Goal: Contribute content

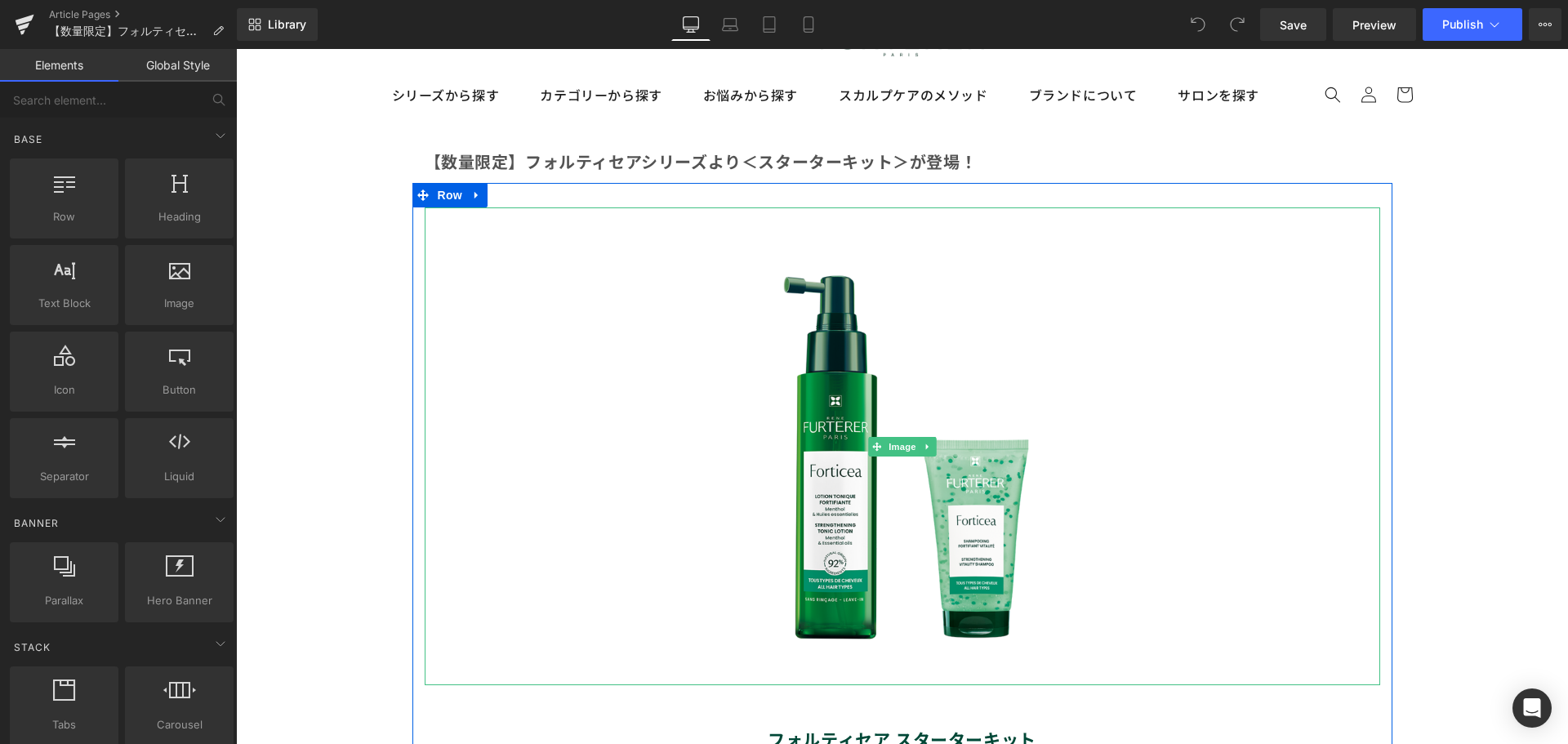
scroll to position [82, 0]
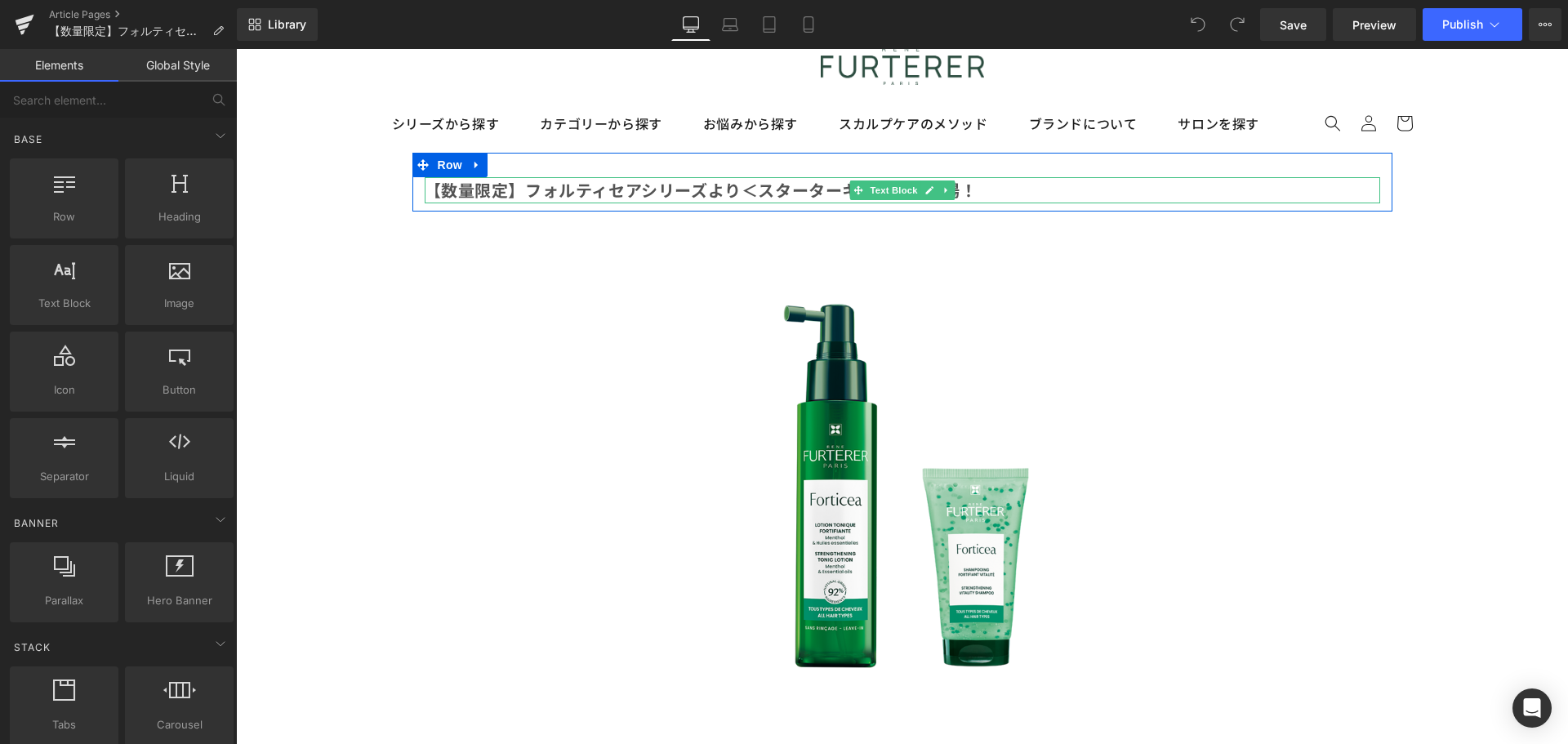
click at [495, 192] on b "【数量限定】フォルティセアシリーズより＜スターターキット＞が登場！" at bounding box center [700, 190] width 553 height 24
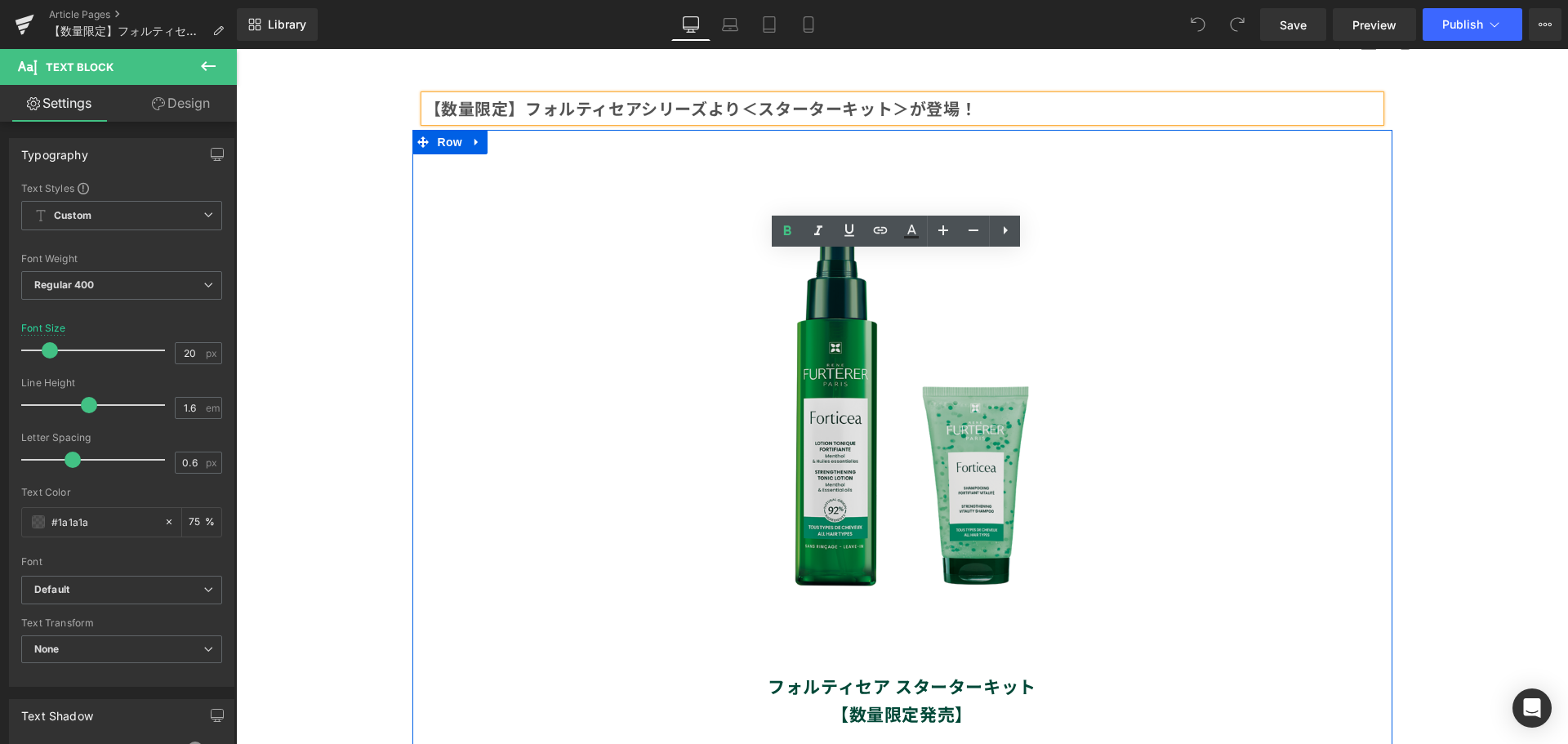
scroll to position [0, 0]
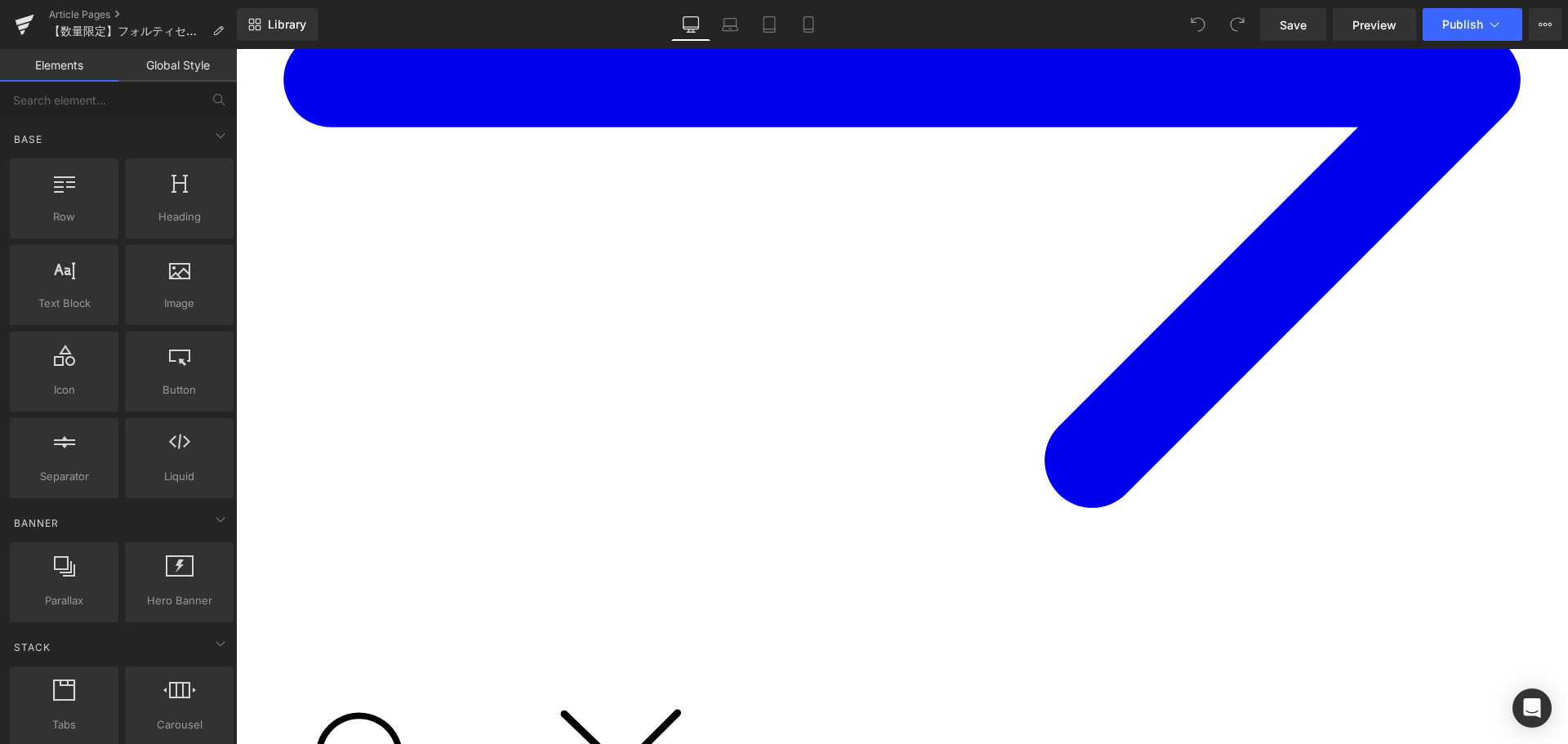
scroll to position [735, 0]
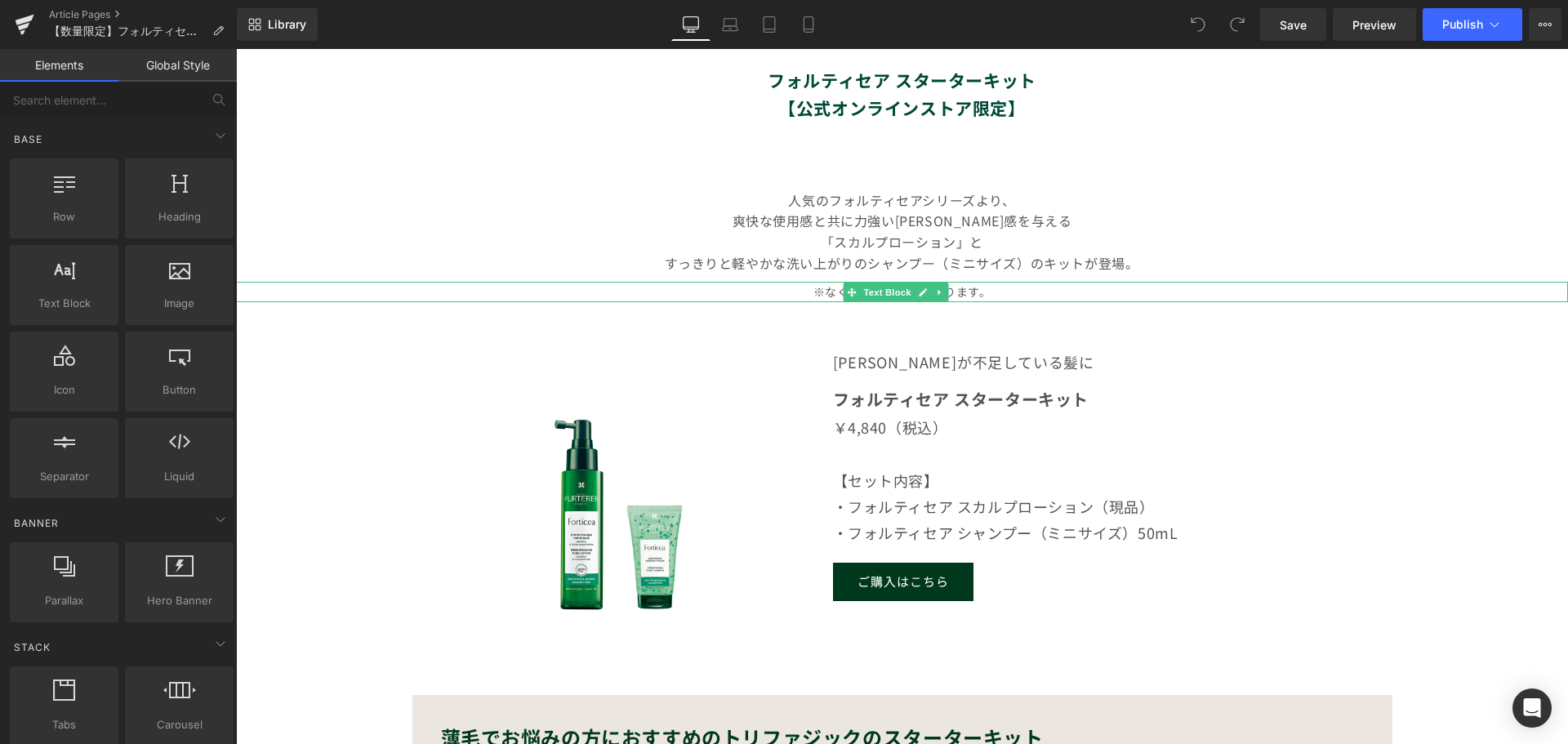
click at [966, 302] on p "※なくなり次第終了となります。" at bounding box center [901, 292] width 1331 height 20
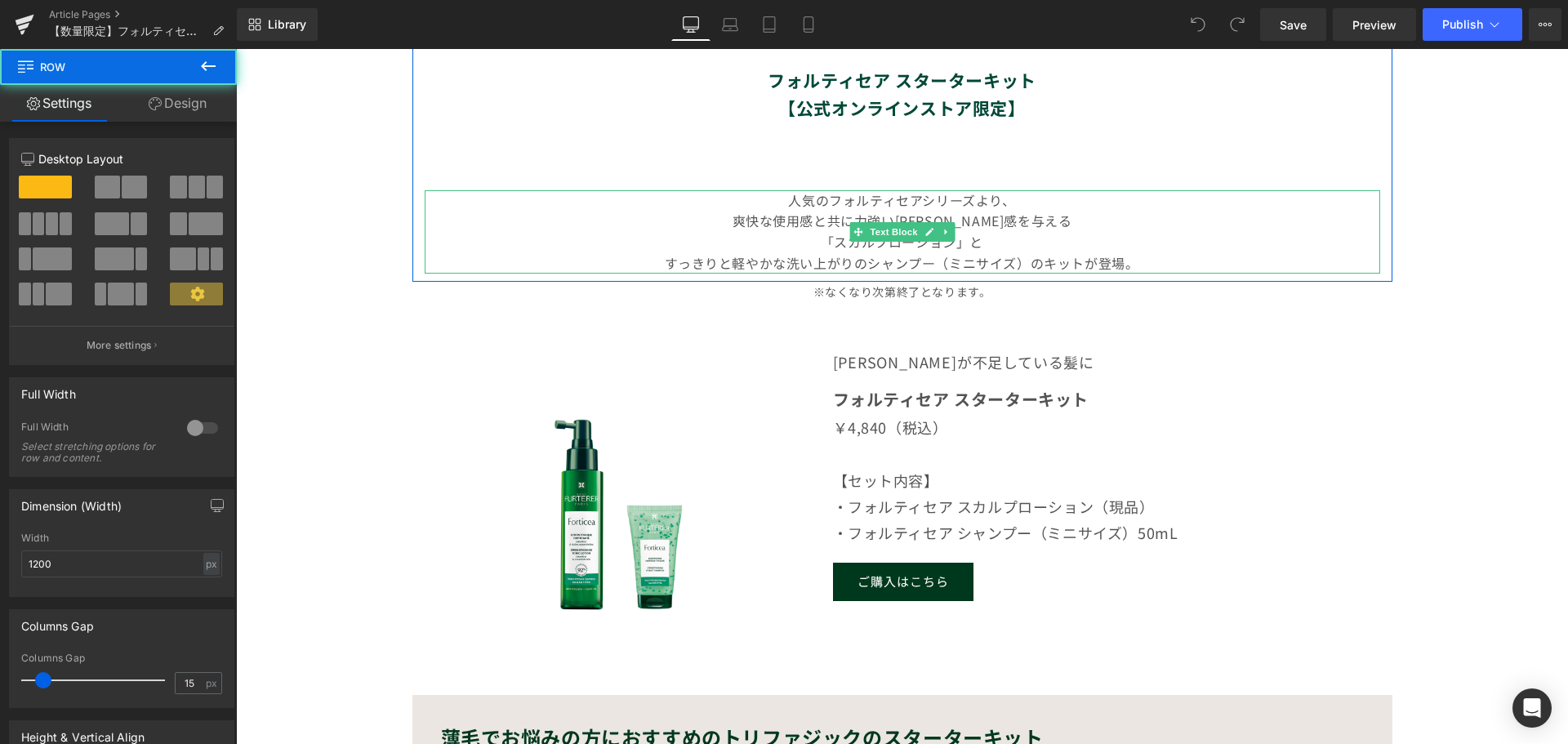
click at [1004, 274] on p "すっきりと軽やかな洗い上がりのシャンプー（ミニサイズ）の キットが登場。" at bounding box center [901, 264] width 955 height 21
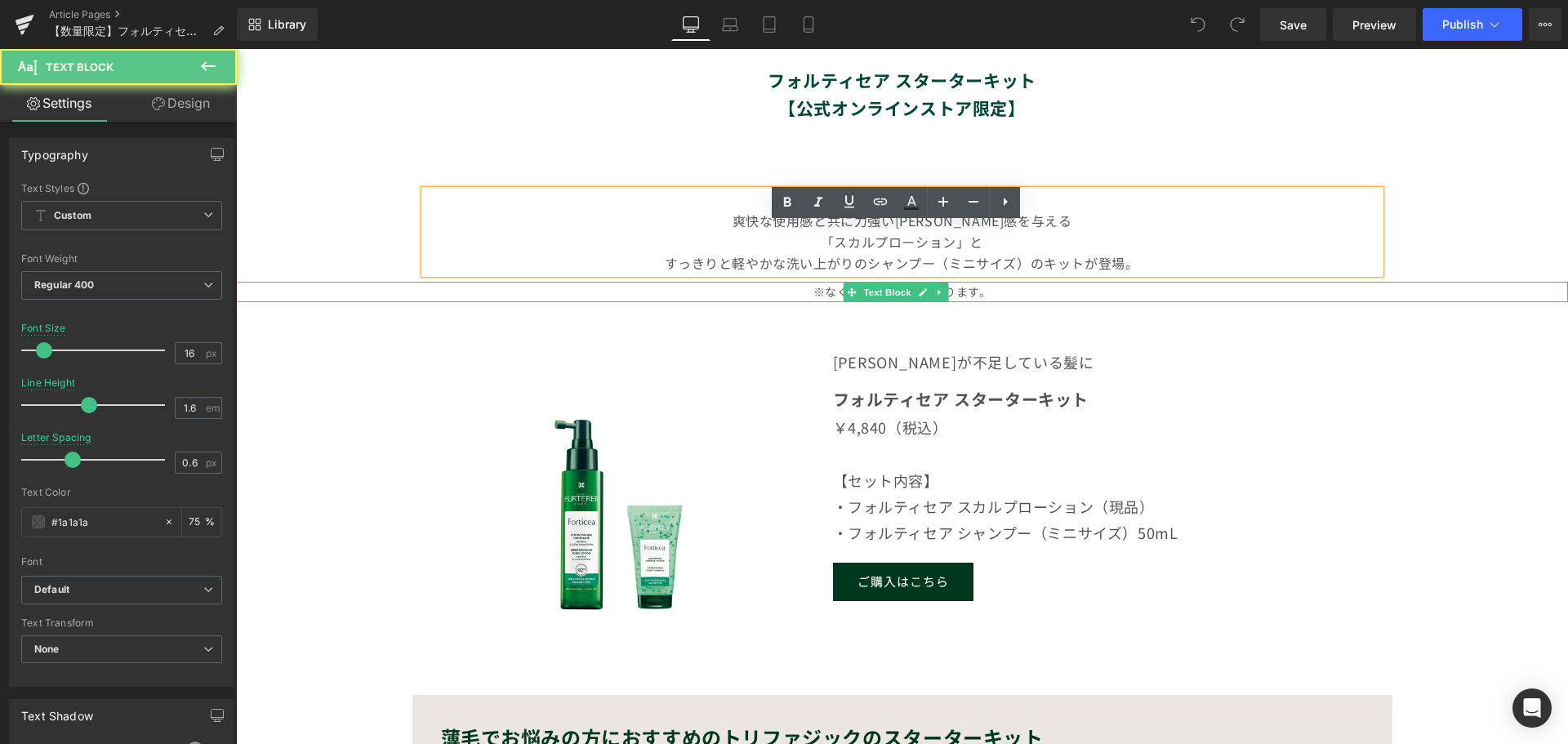
click at [994, 302] on p "※なくなり次第終了となります。" at bounding box center [901, 292] width 1331 height 20
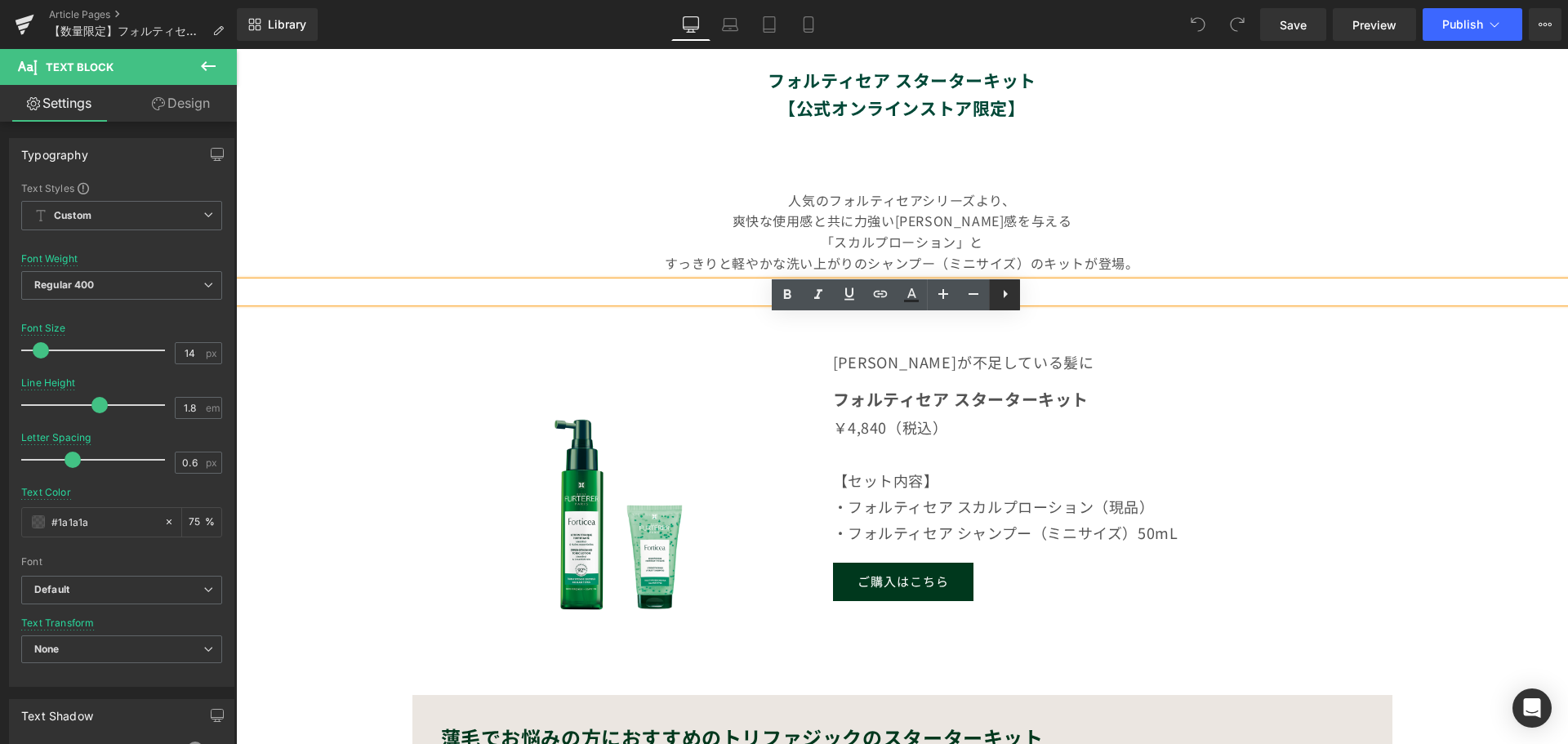
click at [1001, 300] on icon at bounding box center [1005, 294] width 19 height 19
click at [935, 302] on p "※なくなり次第終了となります。" at bounding box center [901, 292] width 1331 height 20
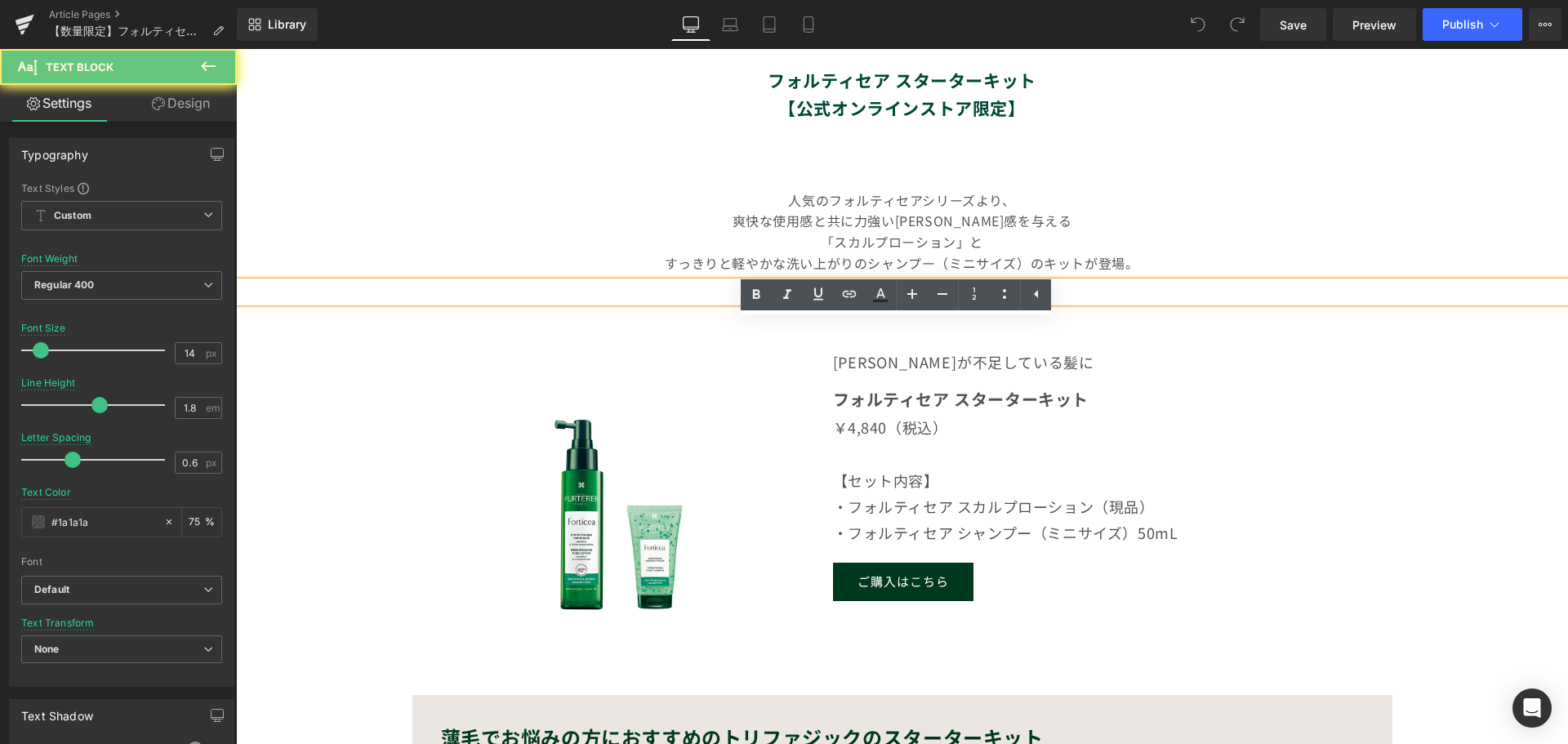
drag, startPoint x: 1024, startPoint y: 327, endPoint x: 683, endPoint y: 283, distance: 343.8
click at [683, 283] on div "【公式オンラインストア限定】＜フォルティセアシリーズ＞よりスターターキットが登場！ Text Block Row Image フォルティセア スターターキット…" at bounding box center [901, 371] width 1331 height 1812
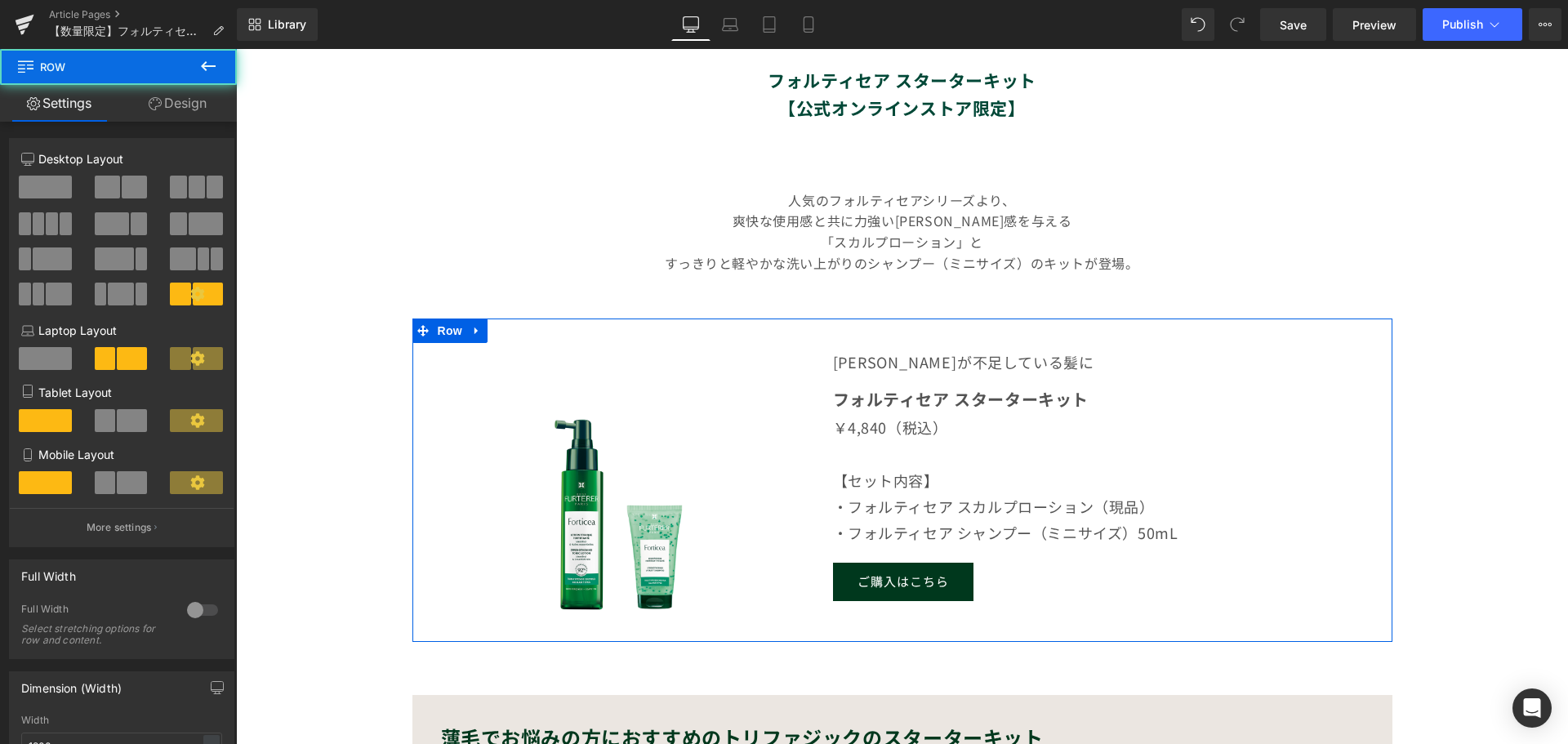
click at [802, 392] on div "Heading Image" at bounding box center [617, 476] width 408 height 316
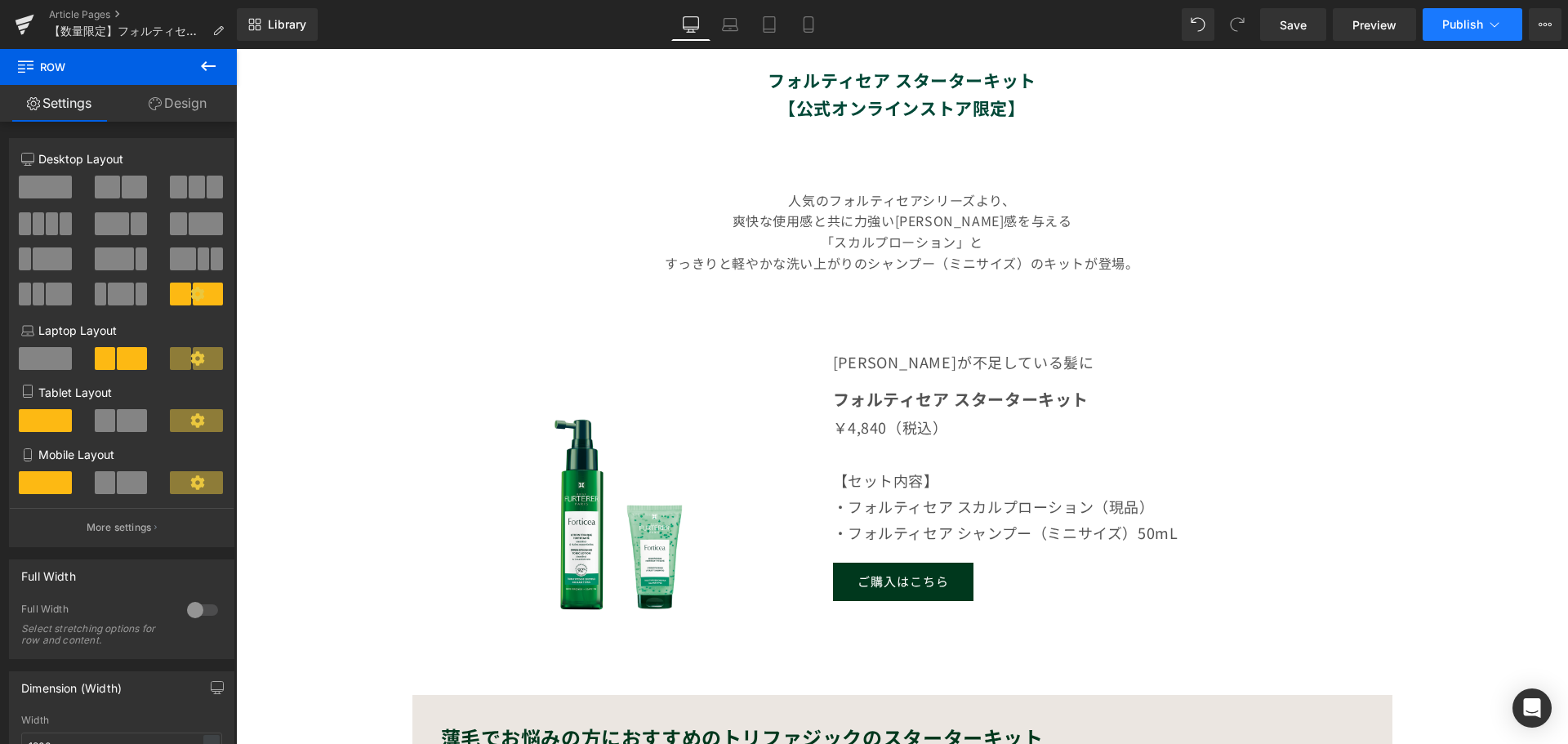
click at [1508, 20] on button "Publish" at bounding box center [1473, 24] width 100 height 33
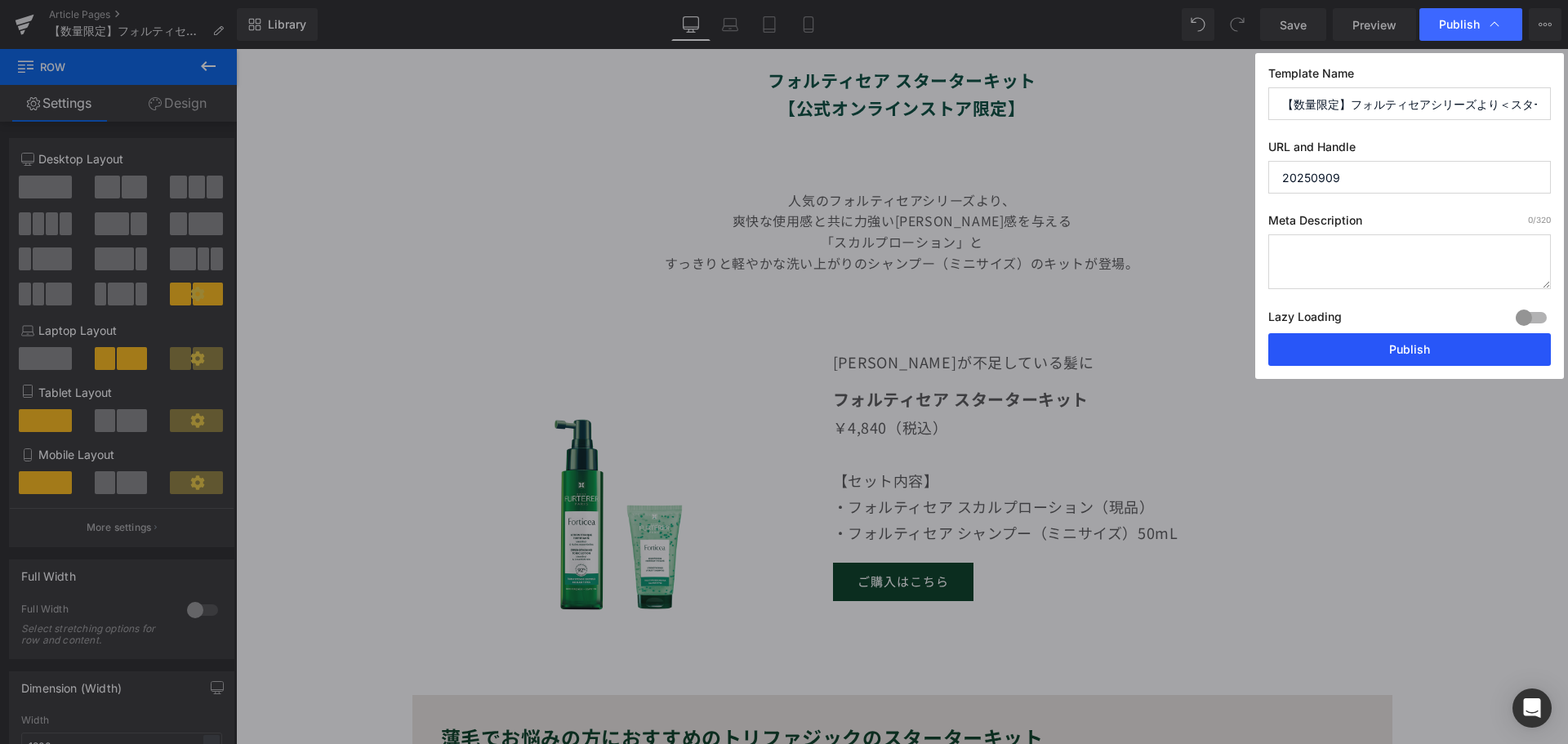
click at [1422, 339] on button "Publish" at bounding box center [1409, 349] width 283 height 33
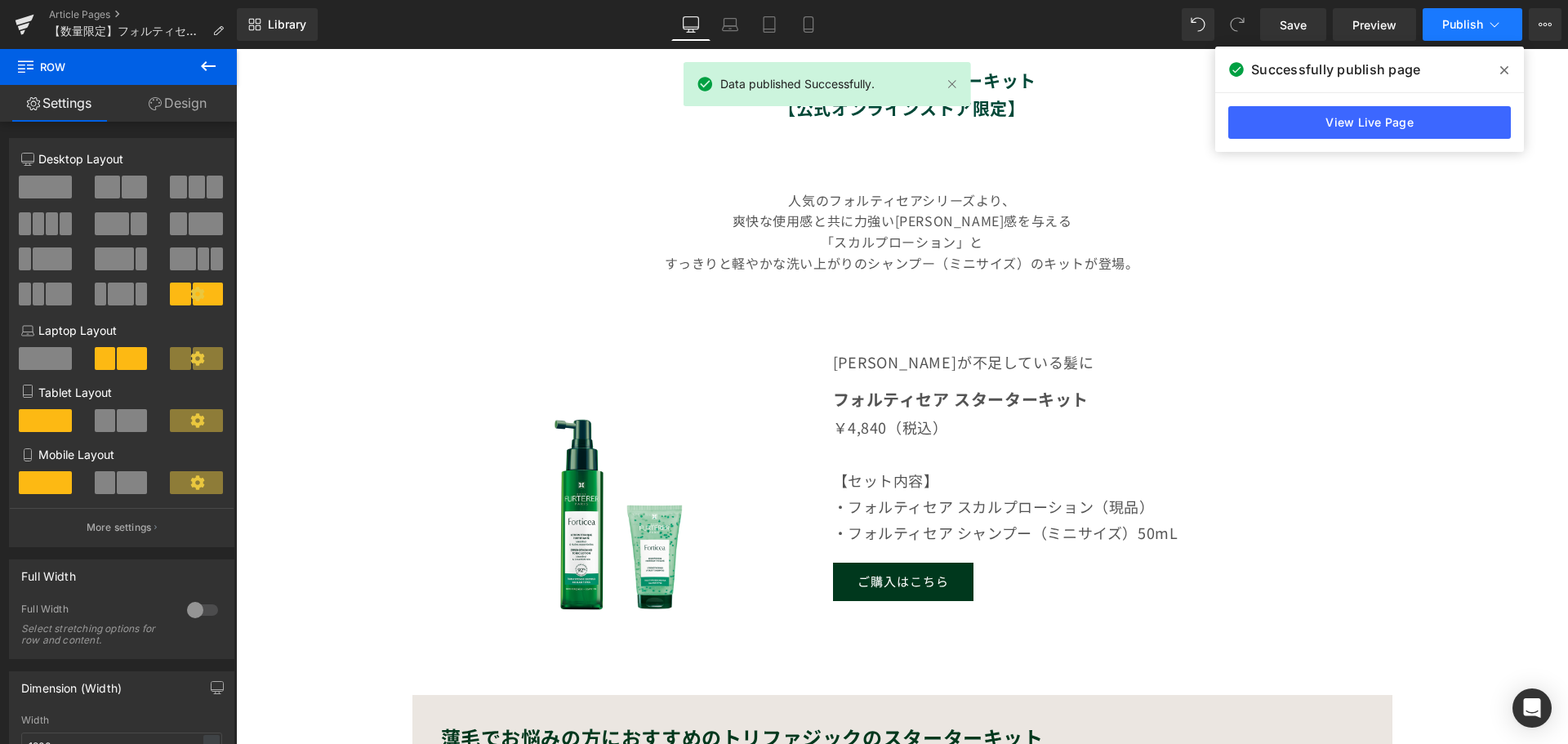
click at [1502, 27] on icon at bounding box center [1494, 24] width 16 height 16
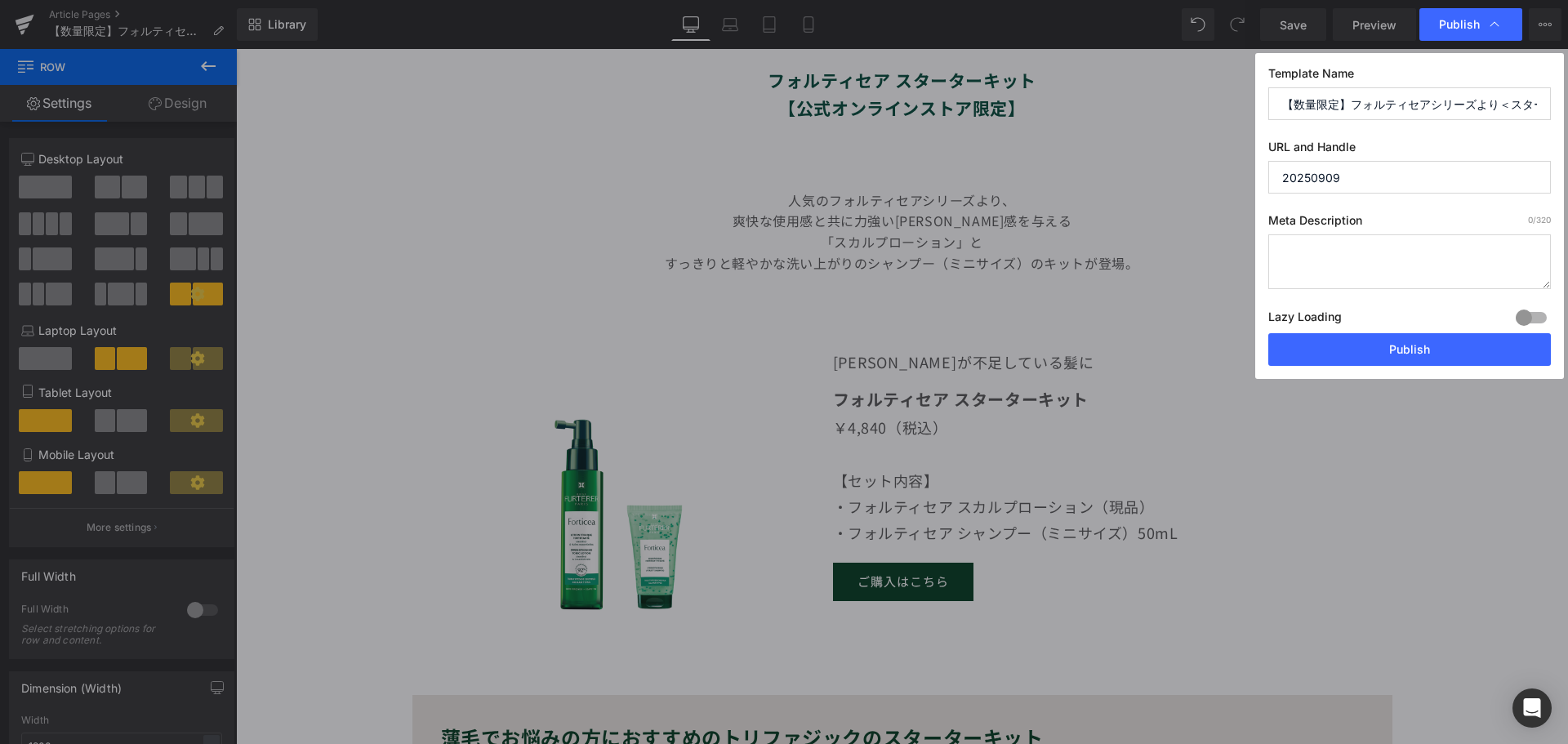
click at [1384, 181] on input "20250909" at bounding box center [1409, 177] width 283 height 33
type input "20250909"
click at [1407, 341] on button "Publish" at bounding box center [1409, 349] width 283 height 33
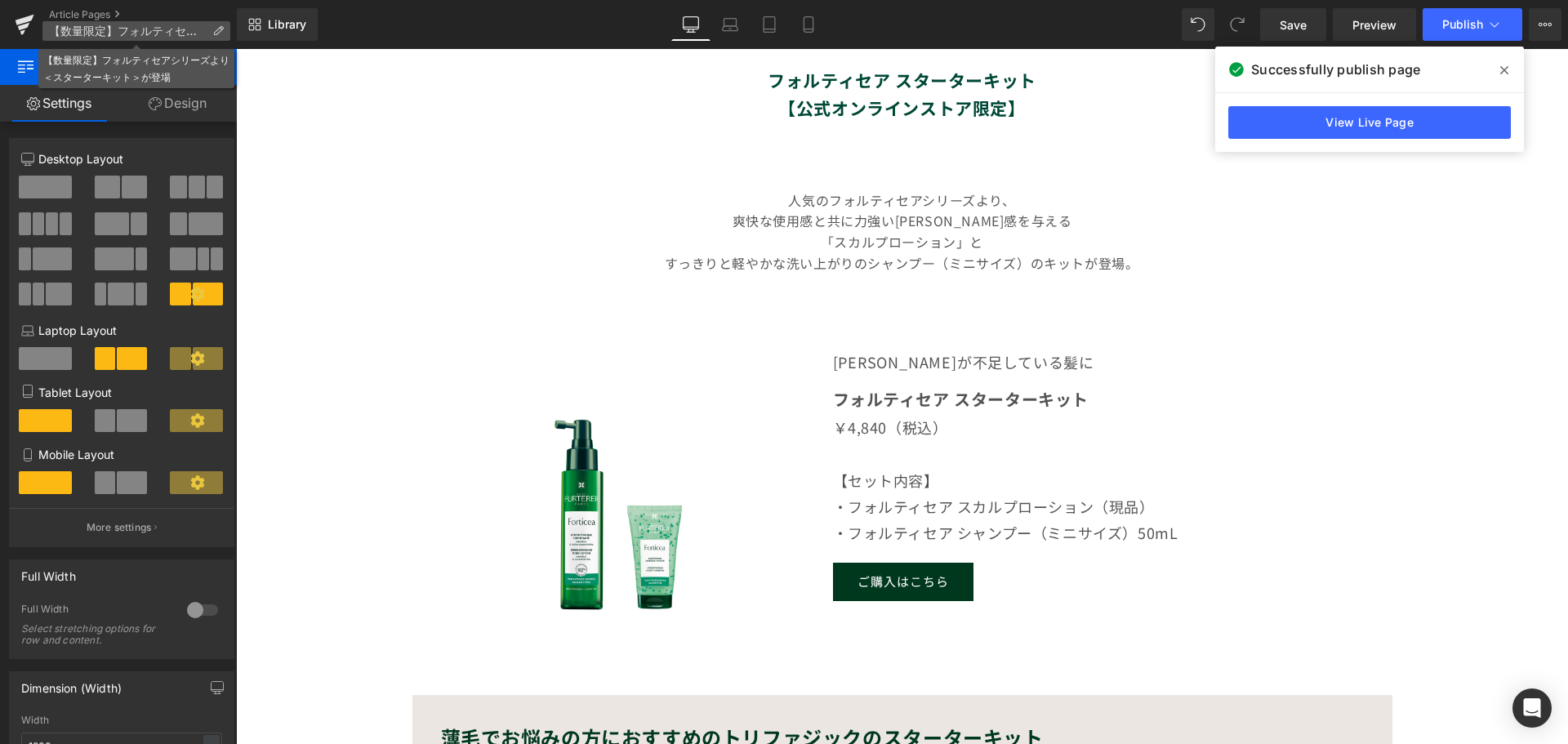
click at [127, 30] on span "【数量限定】フォルティセアシリーズより＜スターターキット＞が登場" at bounding box center [127, 31] width 157 height 13
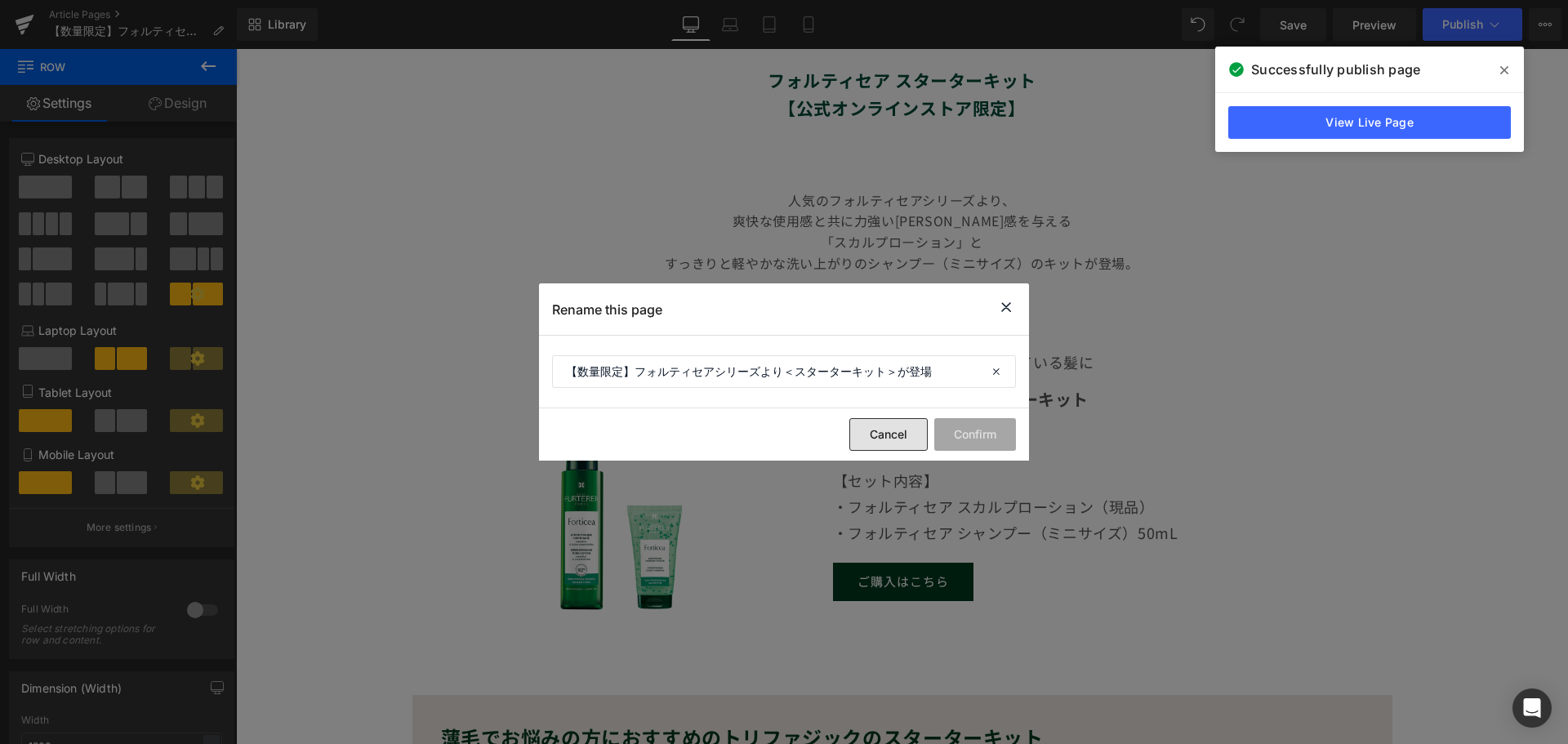
click at [874, 429] on button "Cancel" at bounding box center [888, 435] width 78 height 33
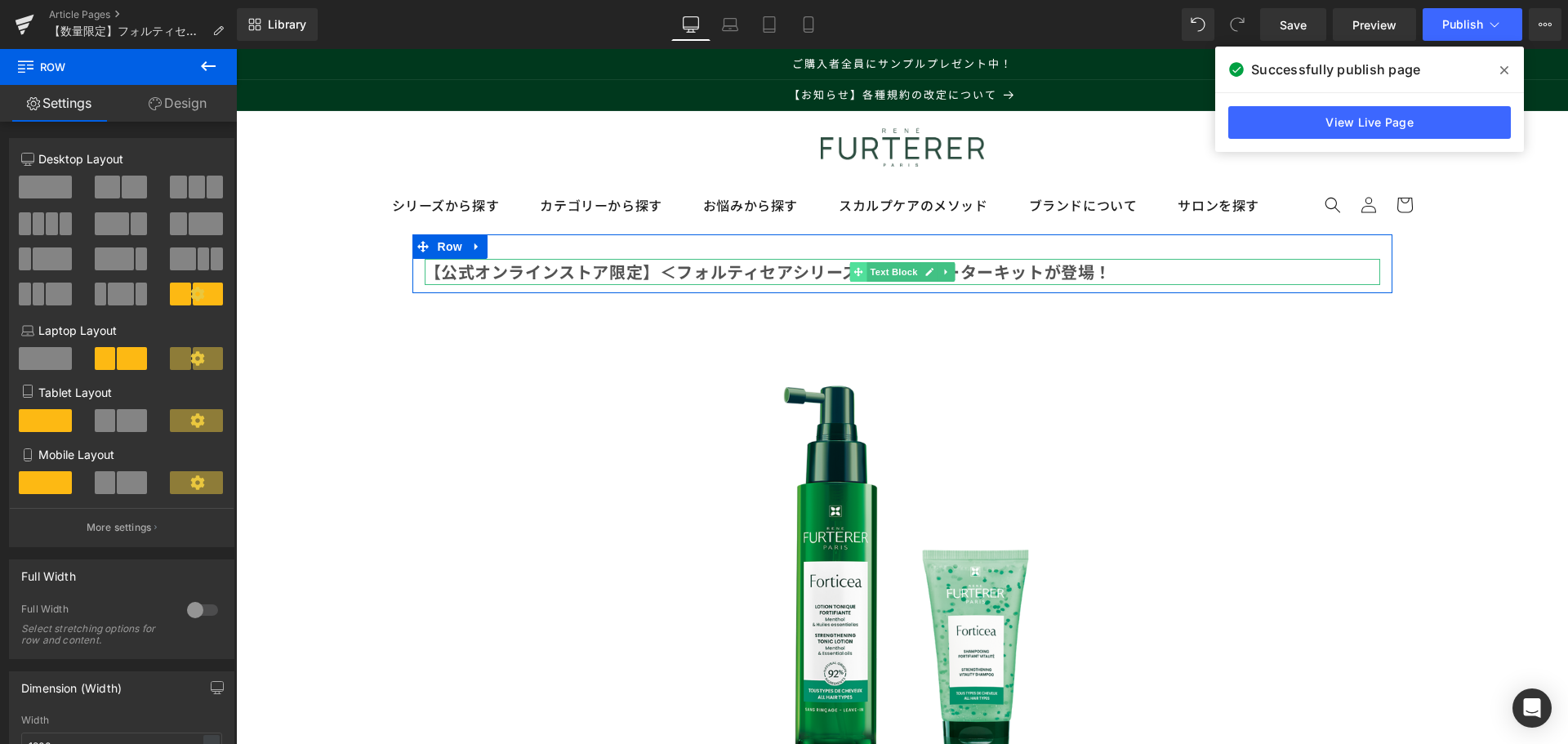
click at [855, 272] on icon at bounding box center [857, 271] width 9 height 9
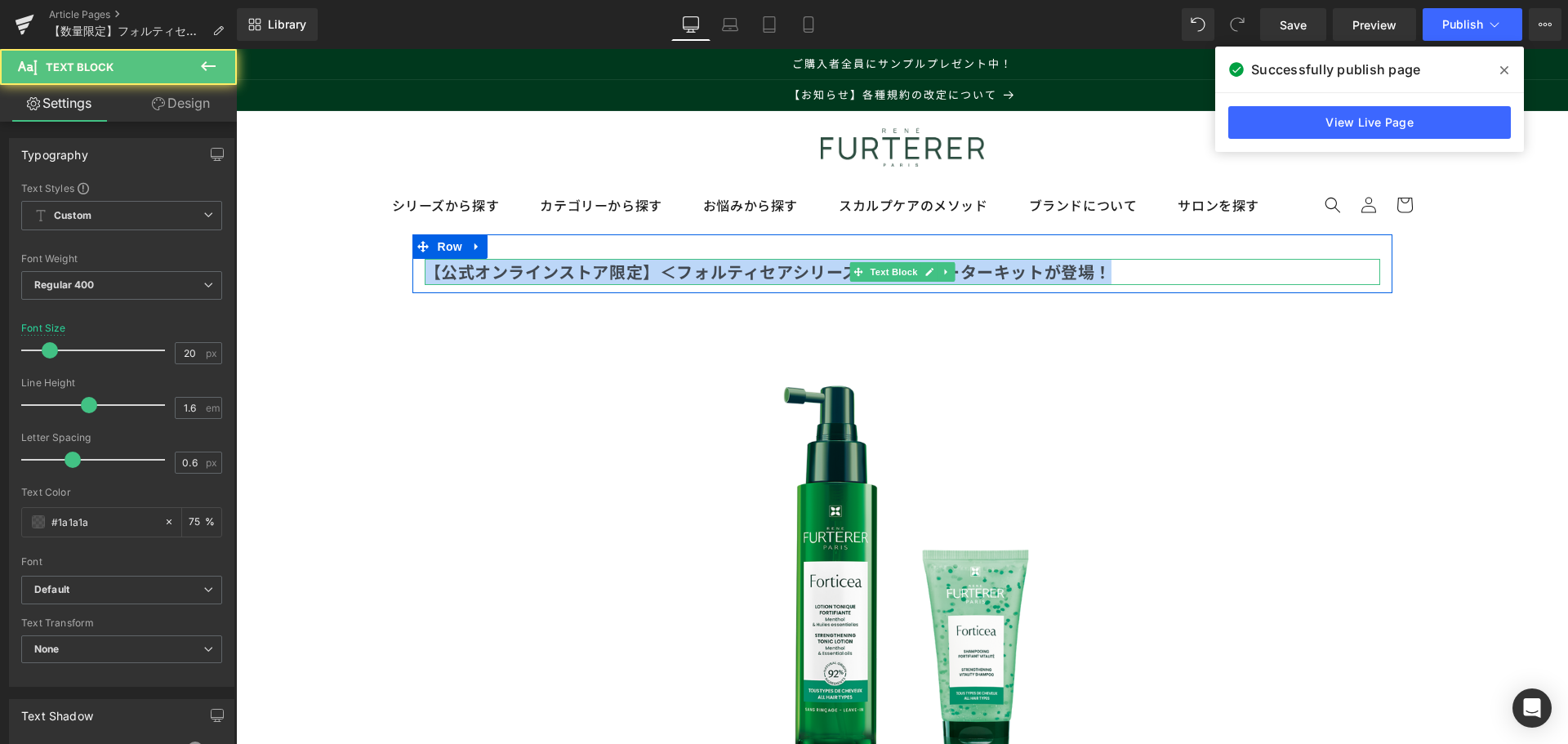
drag, startPoint x: 422, startPoint y: 272, endPoint x: 1169, endPoint y: 270, distance: 747.0
click at [1169, 270] on p "【公式オンラインストア限定】＜フォルティセアシリーズ＞よりスターターキットが登場！" at bounding box center [901, 271] width 955 height 26
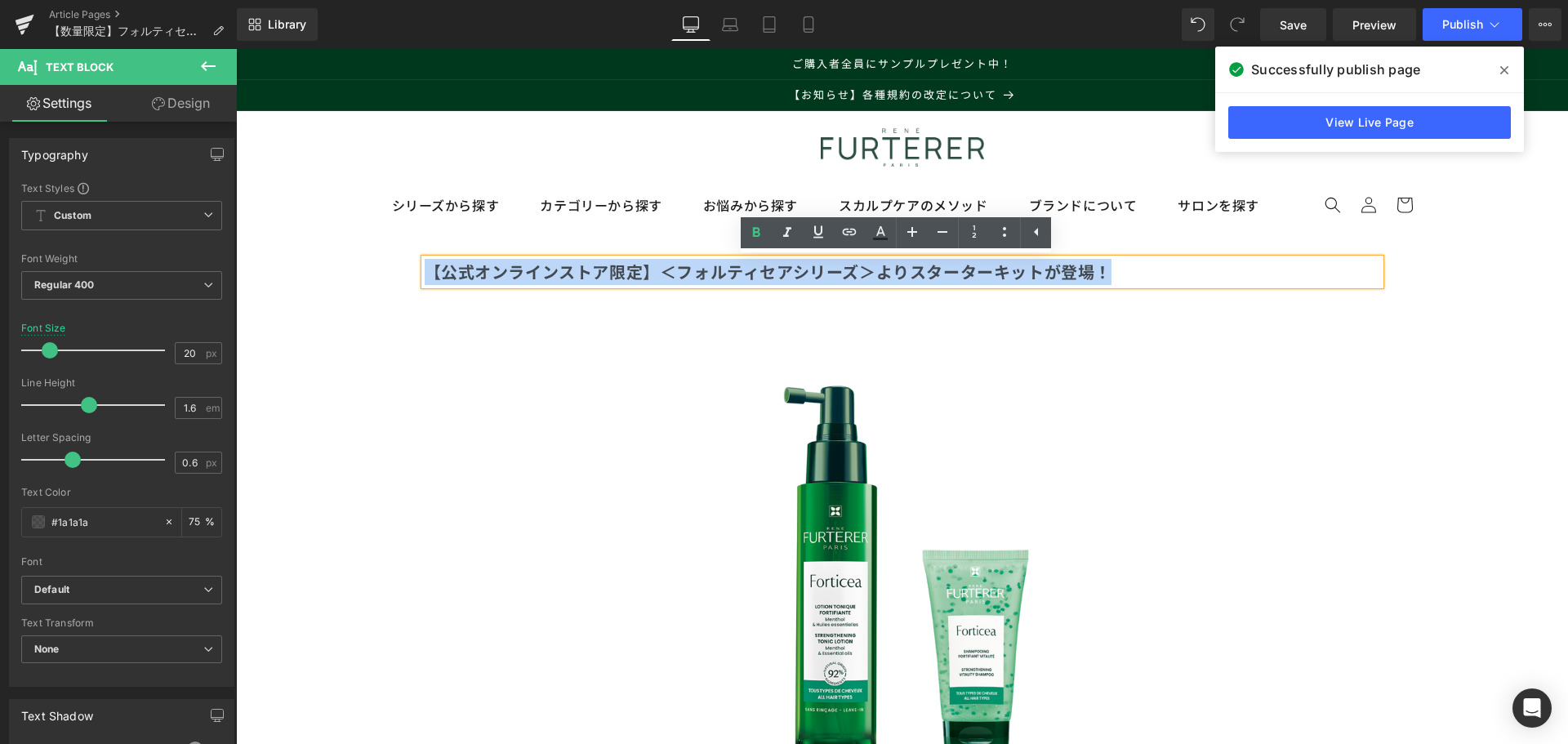
copy b "【公式オンラインストア限定】＜フォルティセアシリーズ＞よりスターターキットが登場！"
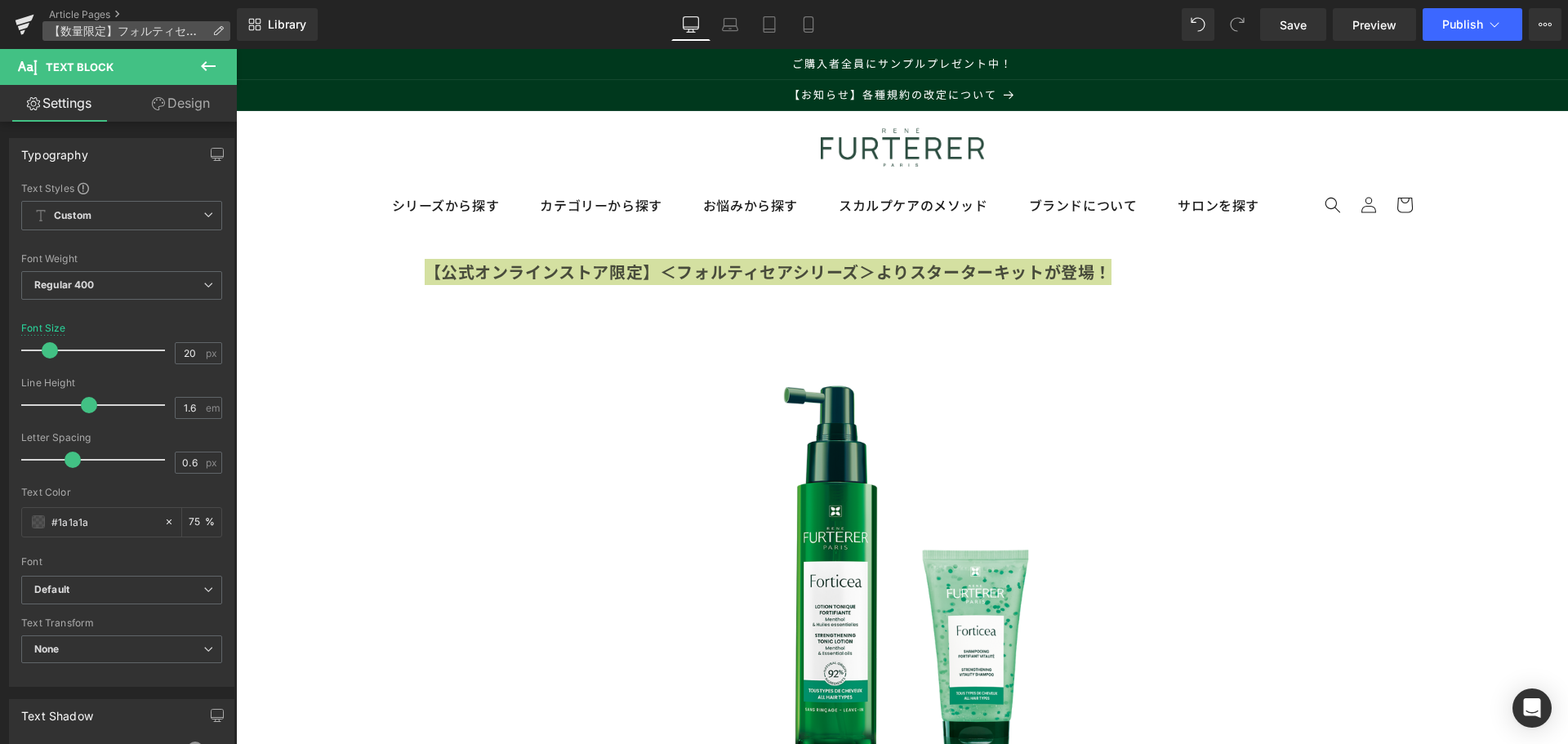
click at [168, 39] on p "【数量限定】フォルティセアシリーズより＜スターターキット＞が登場" at bounding box center [136, 31] width 188 height 19
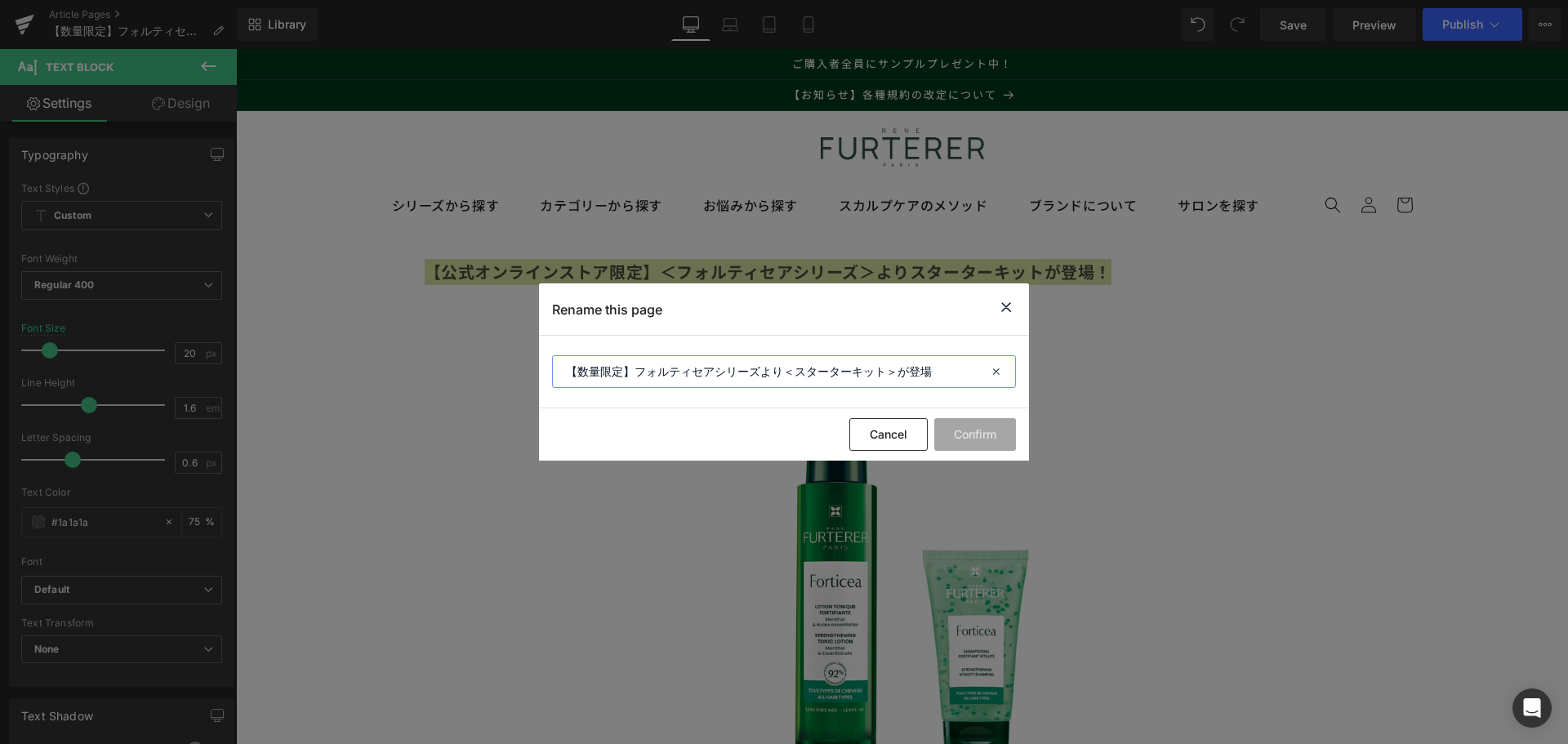
drag, startPoint x: 953, startPoint y: 375, endPoint x: 34, endPoint y: 250, distance: 927.5
click at [34, 250] on div "Rename this page 【数量限定】フォルティセアシリーズより＜スターターキット＞が登場 Cancel Confirm" at bounding box center [784, 372] width 1568 height 744
paste input "公式オンラインストア限定】＜フォルティセアシリーズ＞よりスターターキットが登場！"
type input "【公式オンラインストア限定】＜フォルティセアシリーズ＞よりスターターキットが登場！"
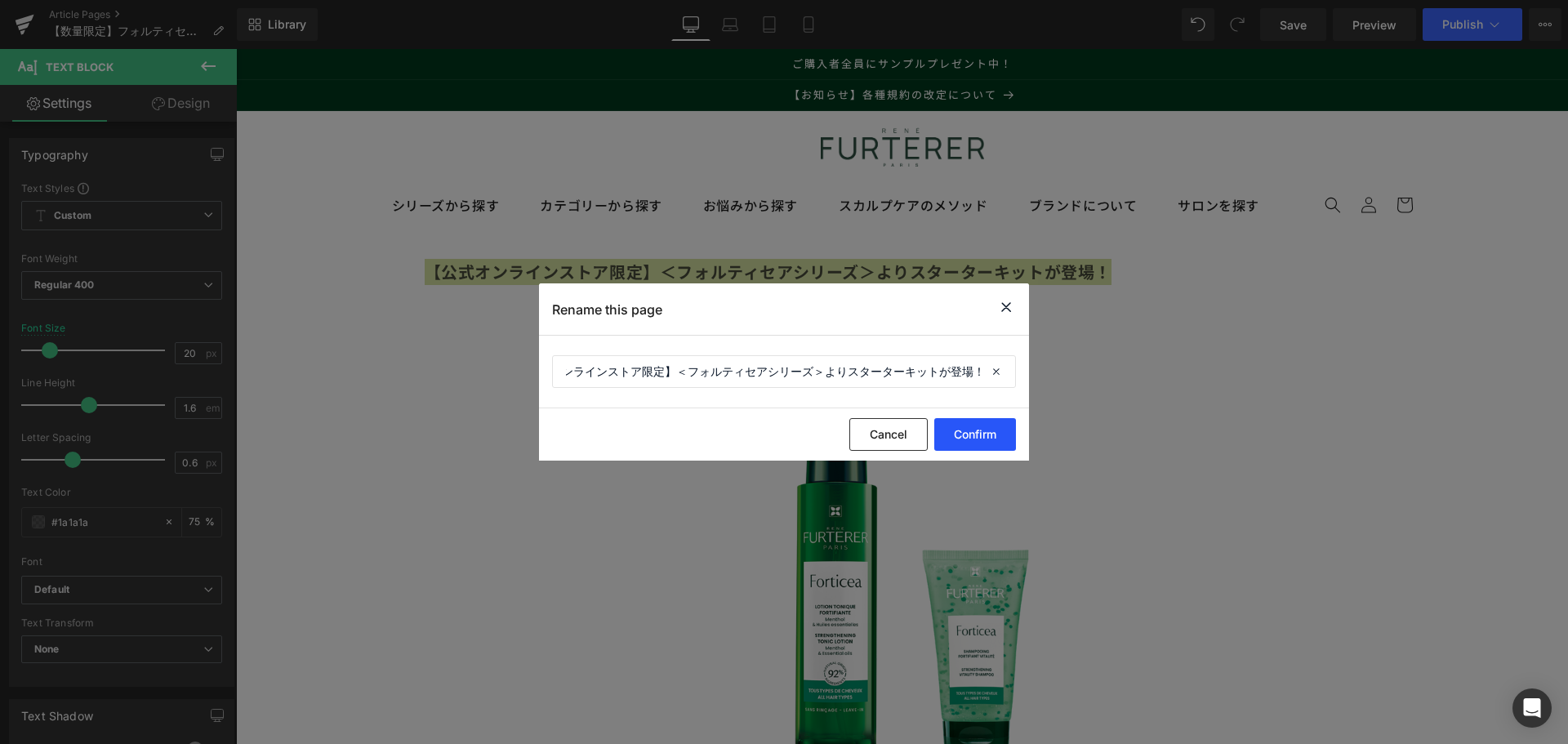
click at [967, 446] on button "Confirm" at bounding box center [974, 435] width 82 height 33
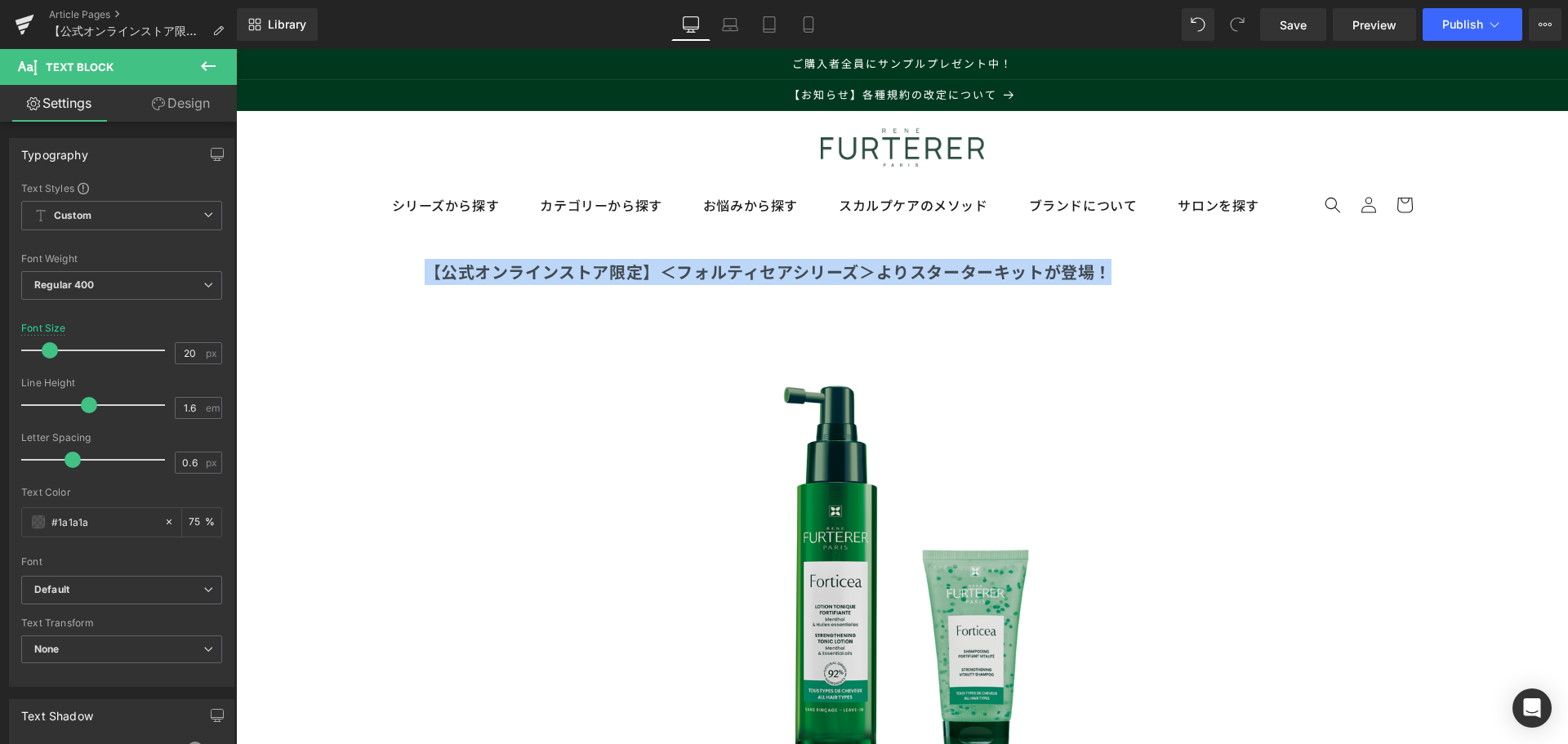
click at [988, 434] on img at bounding box center [901, 556] width 478 height 478
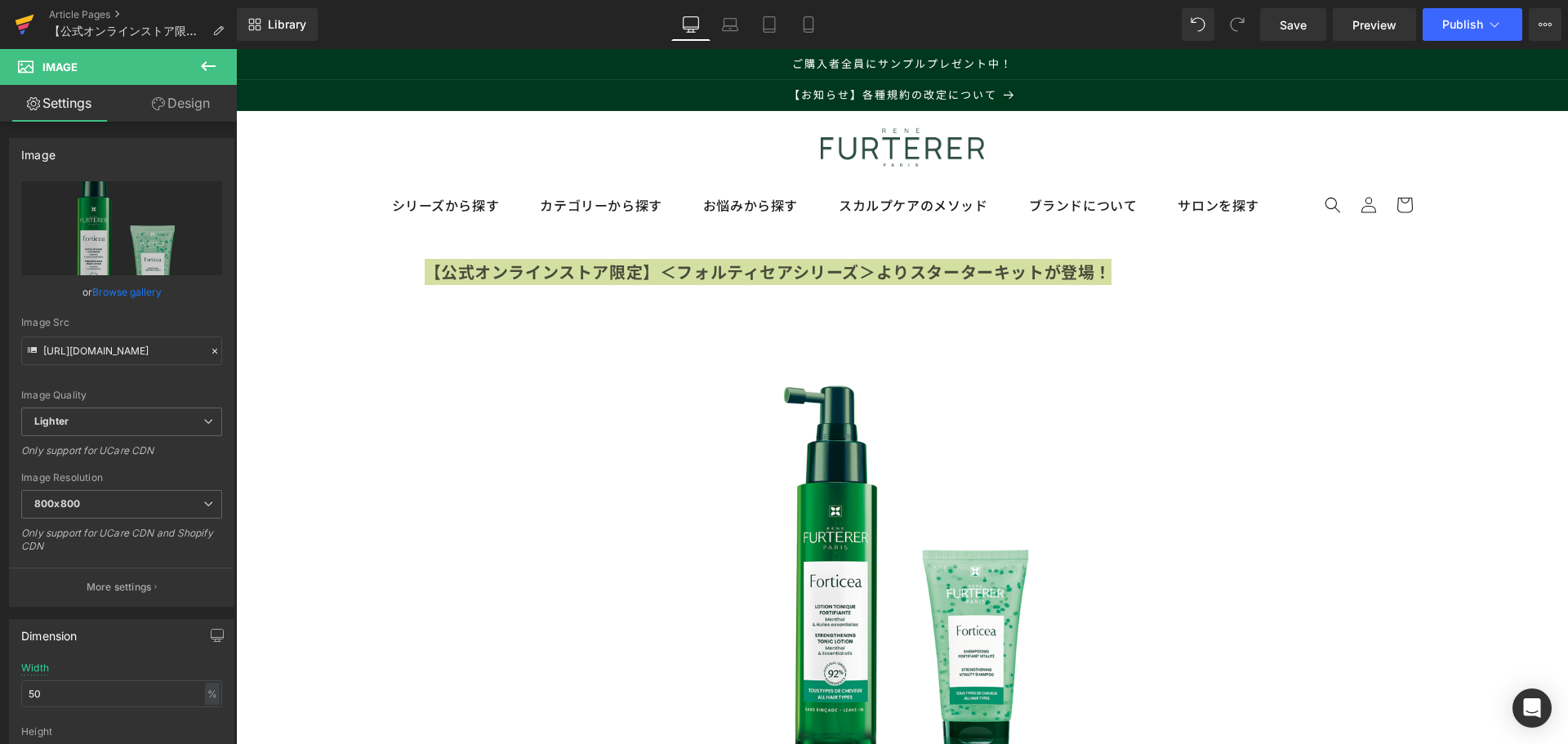
click at [28, 24] on icon at bounding box center [24, 27] width 12 height 8
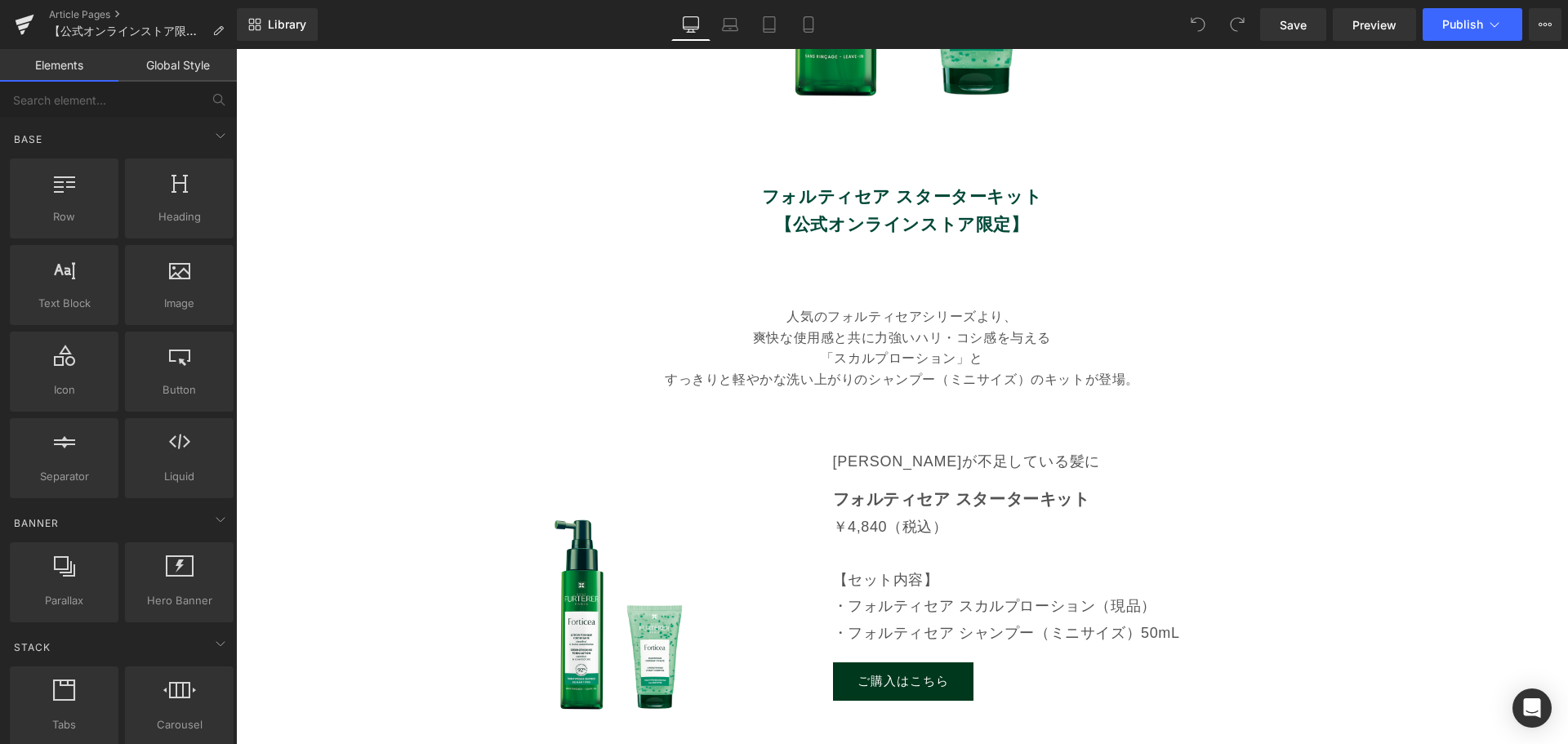
scroll to position [817, 0]
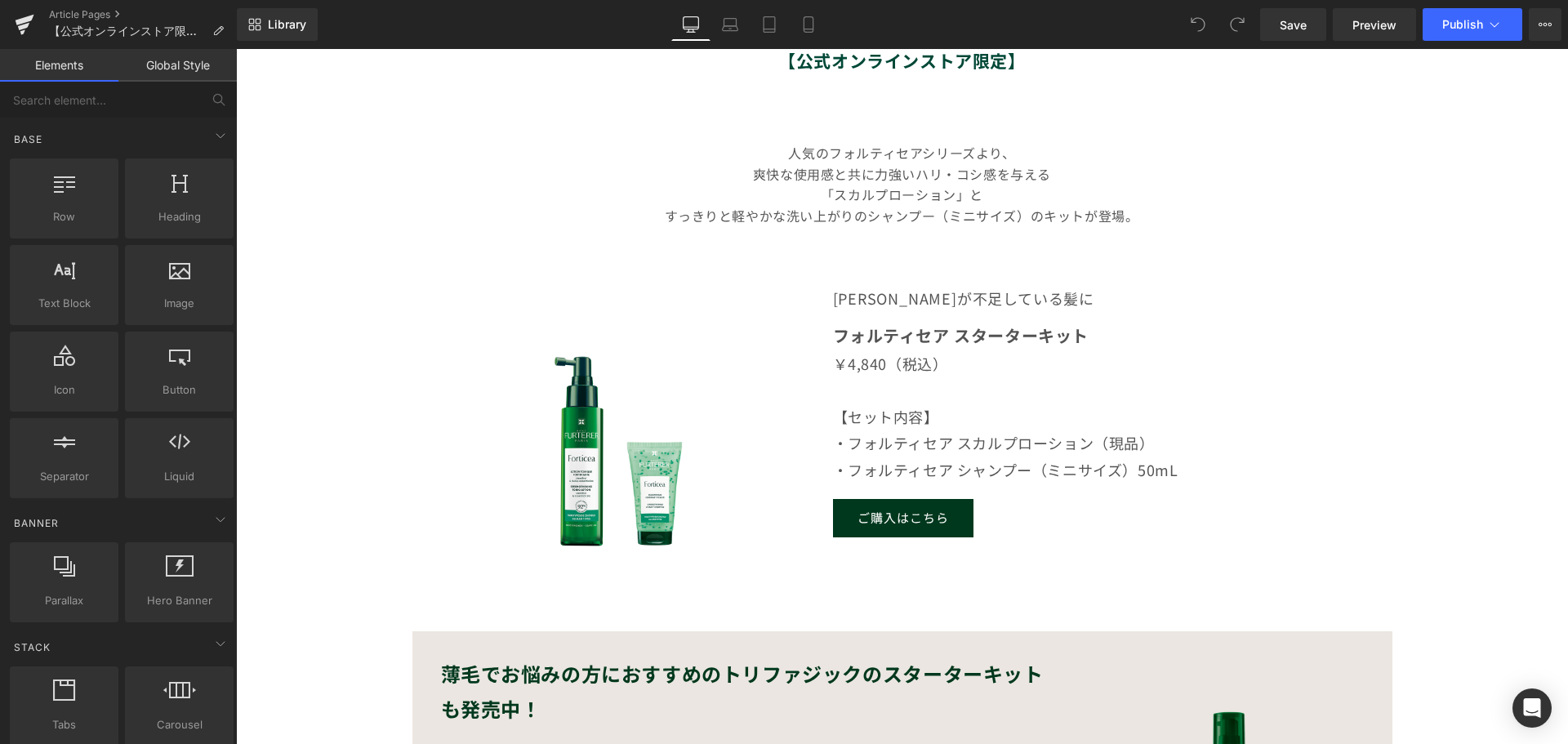
click at [855, 517] on link "ご購入はこちら" at bounding box center [903, 519] width 140 height 38
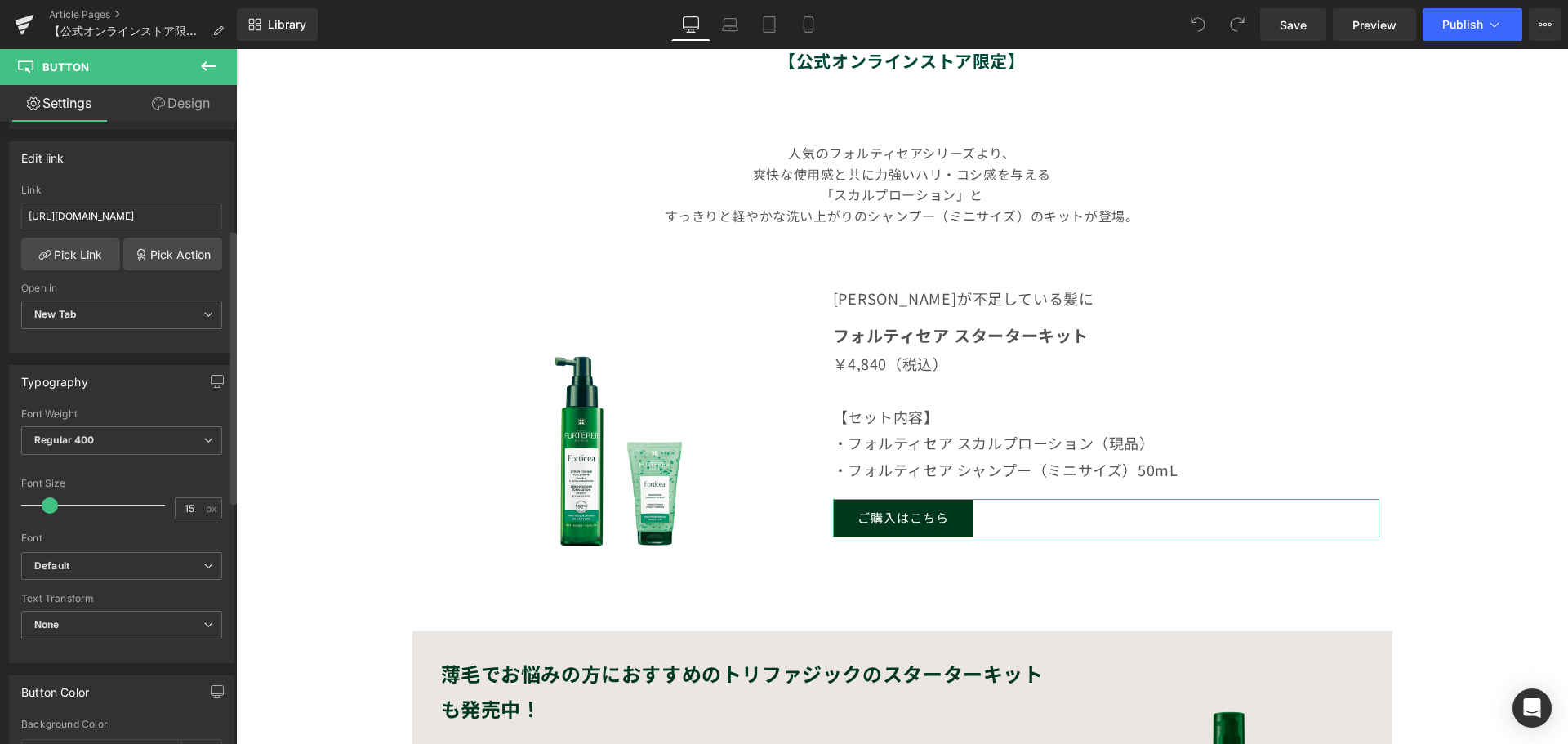
scroll to position [164, 0]
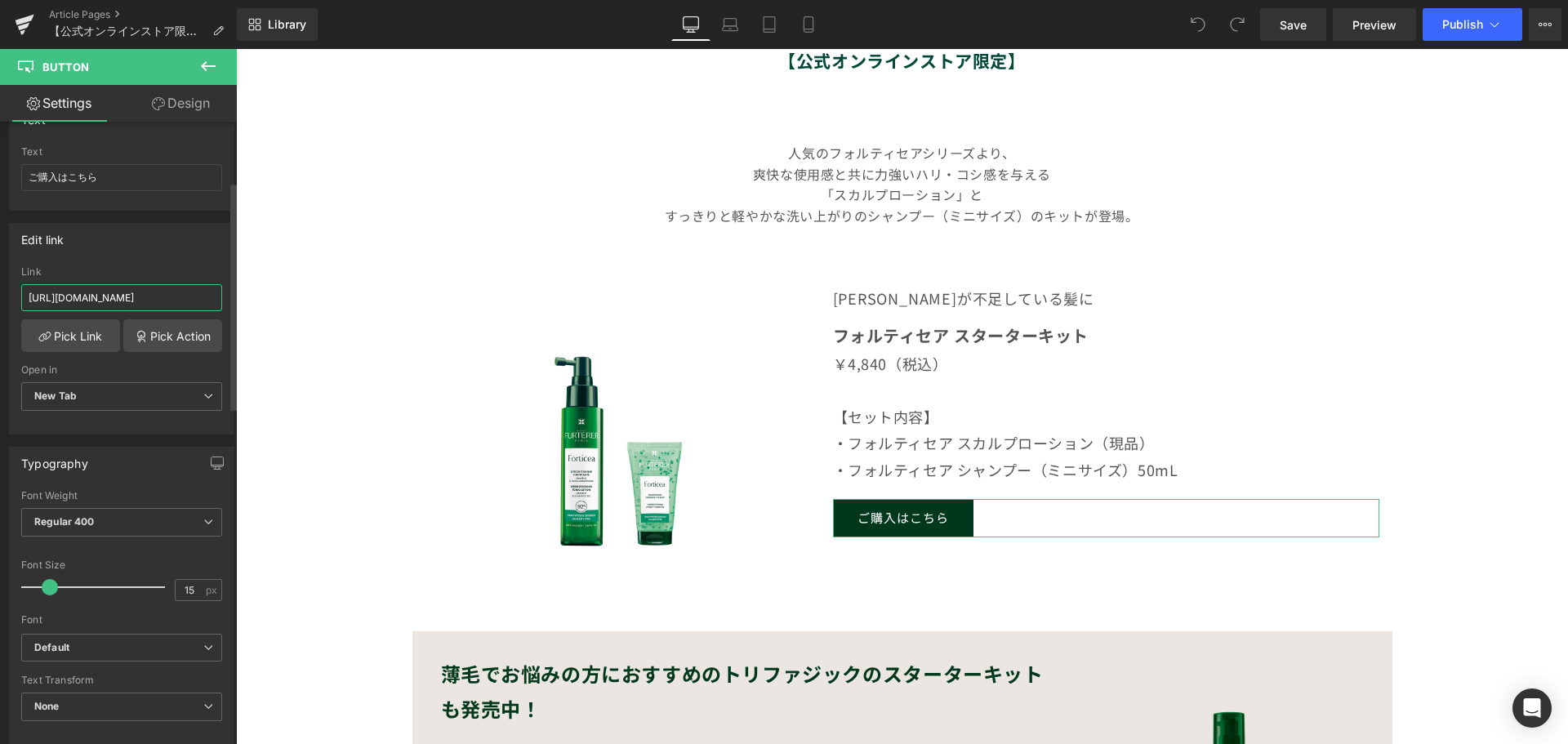
click at [187, 305] on input "https://renefurterer.jp/products/triphasic-shampoo?variant=43497760161843" at bounding box center [121, 297] width 201 height 27
click at [60, 335] on link "Pick Link" at bounding box center [70, 336] width 99 height 33
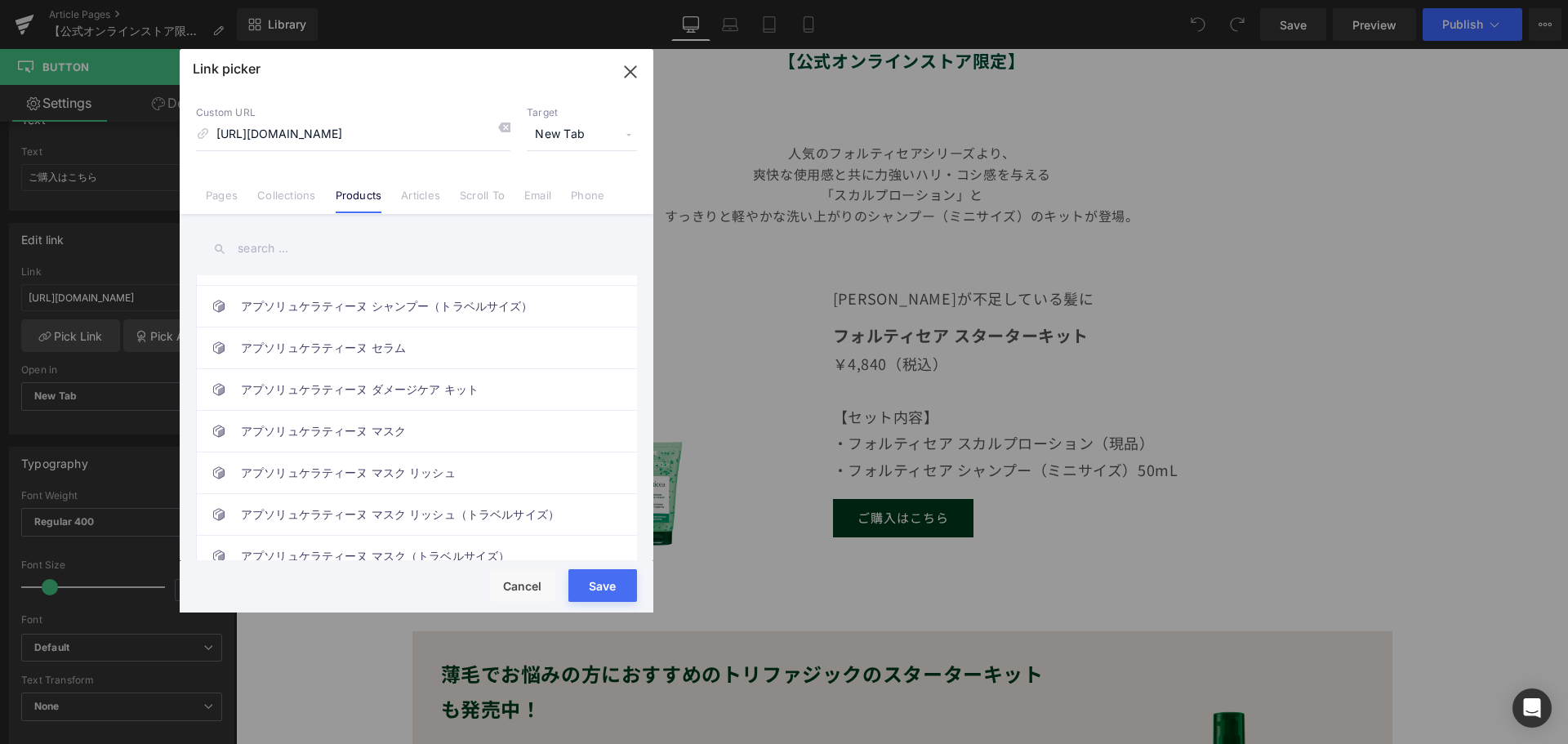
click at [294, 251] on input "text" at bounding box center [417, 248] width 441 height 37
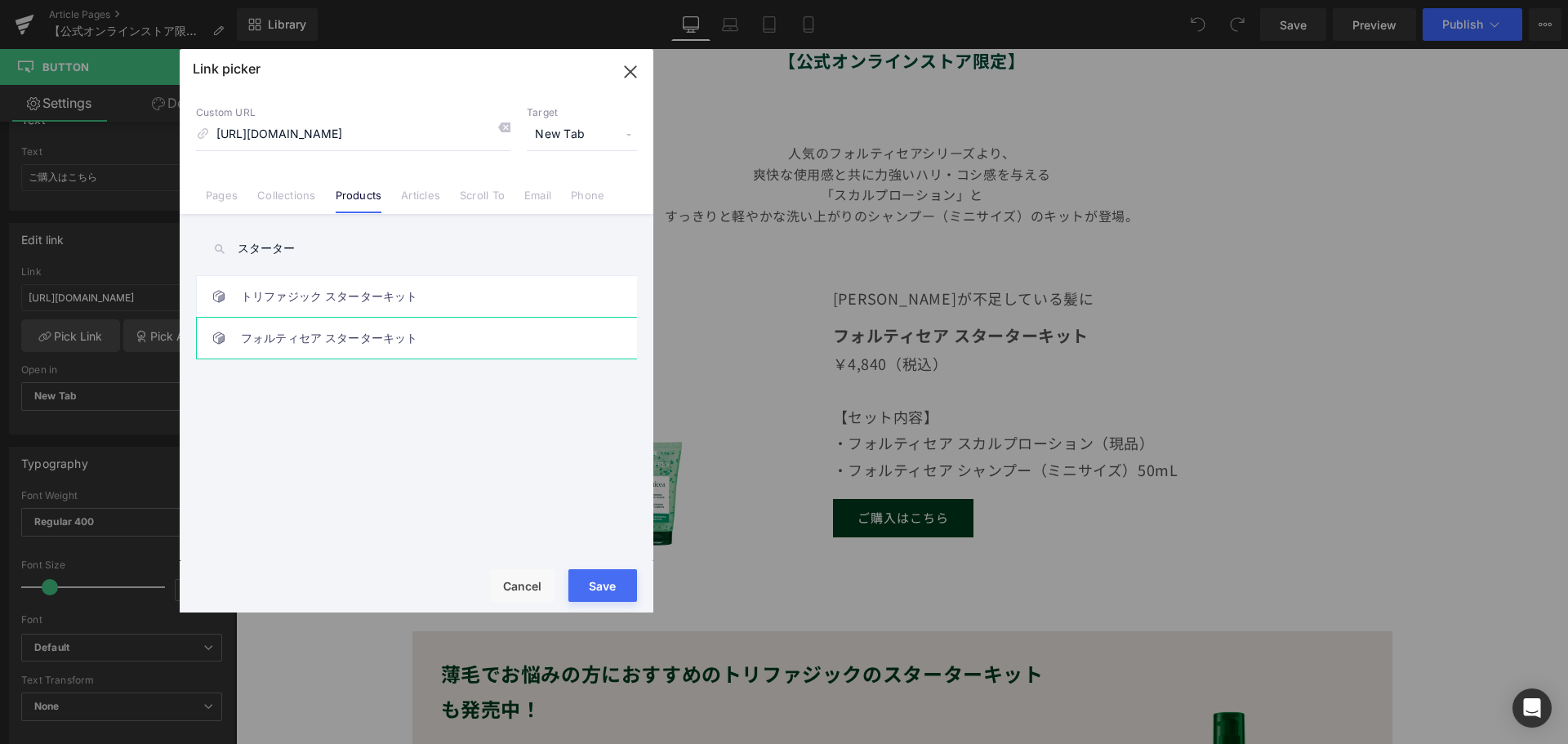
type input "スターター"
click at [367, 347] on link "フォルティセア スターターキット" at bounding box center [419, 338] width 359 height 40
type input "/products/forticea-trial-kit"
click at [597, 577] on button "Save" at bounding box center [602, 586] width 68 height 33
type input "/products/forticea-trial-kit"
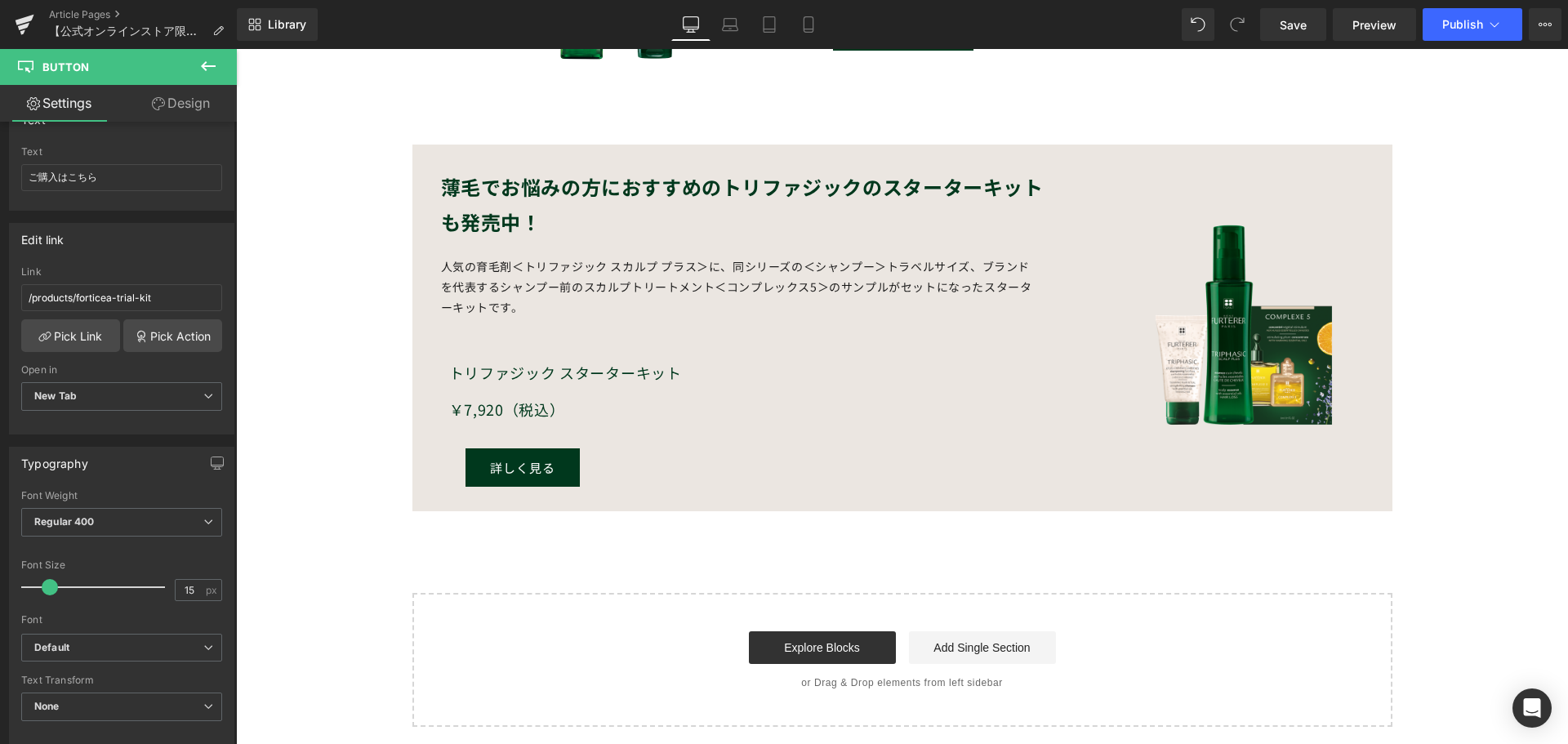
scroll to position [1307, 0]
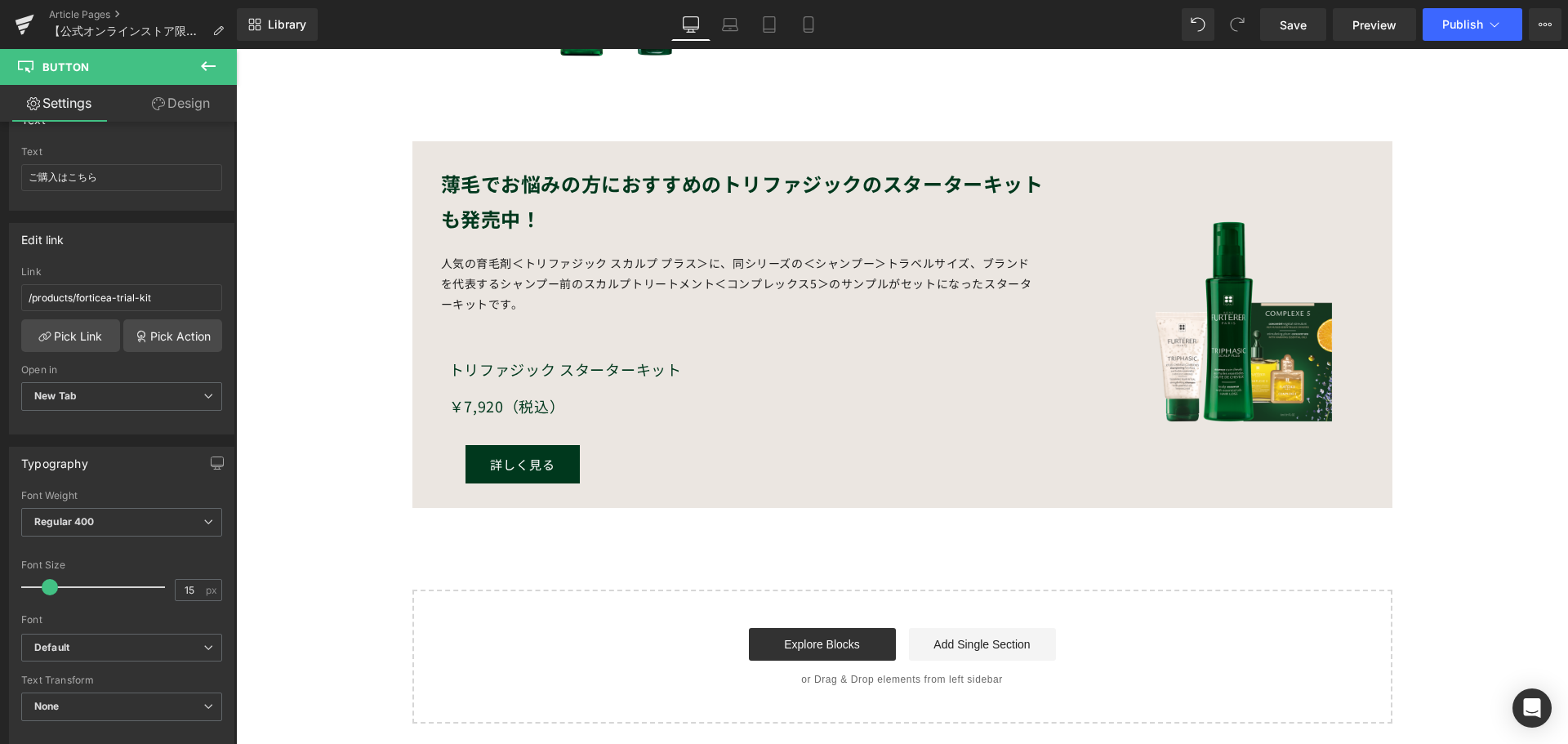
click at [691, 471] on span "Button" at bounding box center [709, 465] width 38 height 19
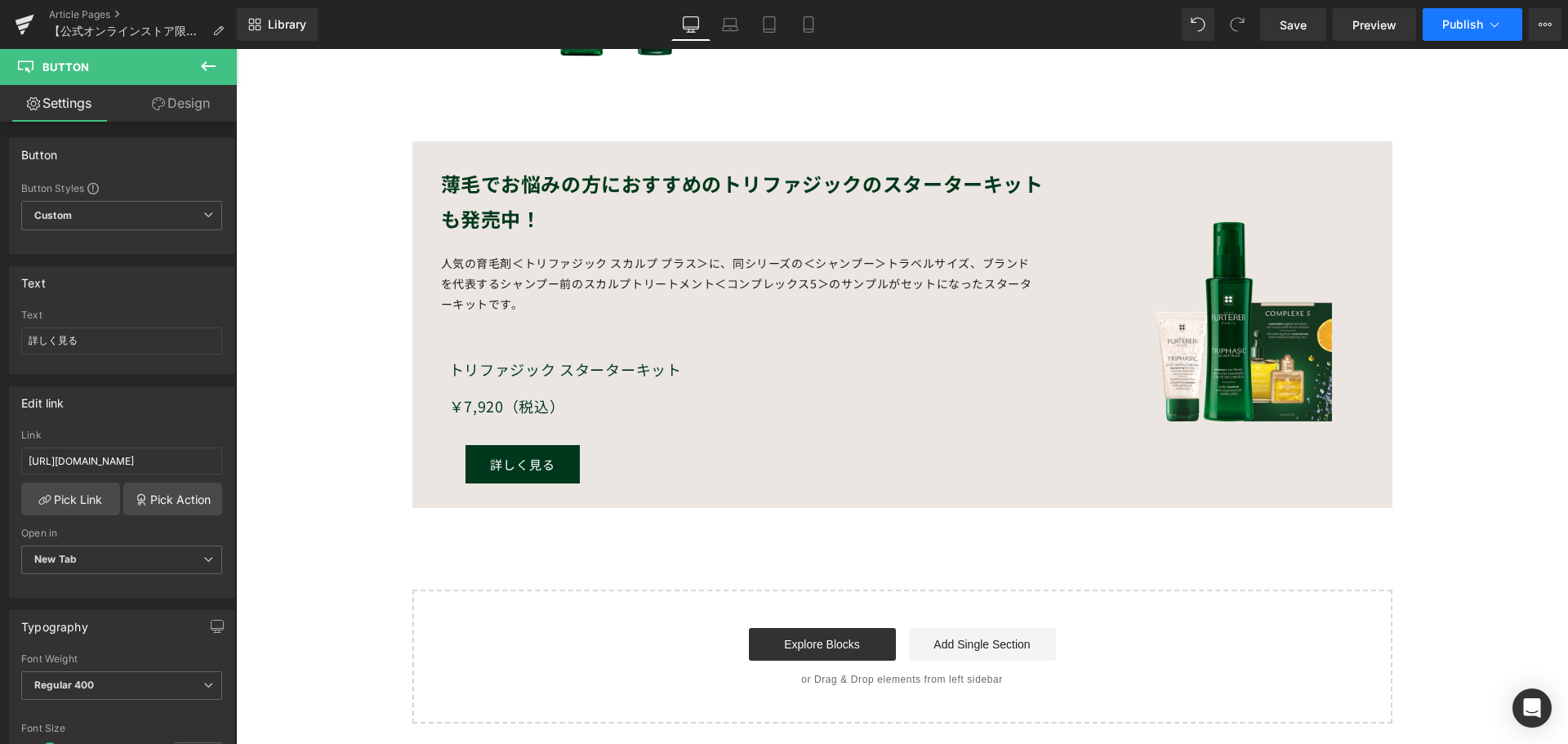
click at [1450, 27] on span "Publish" at bounding box center [1462, 25] width 40 height 13
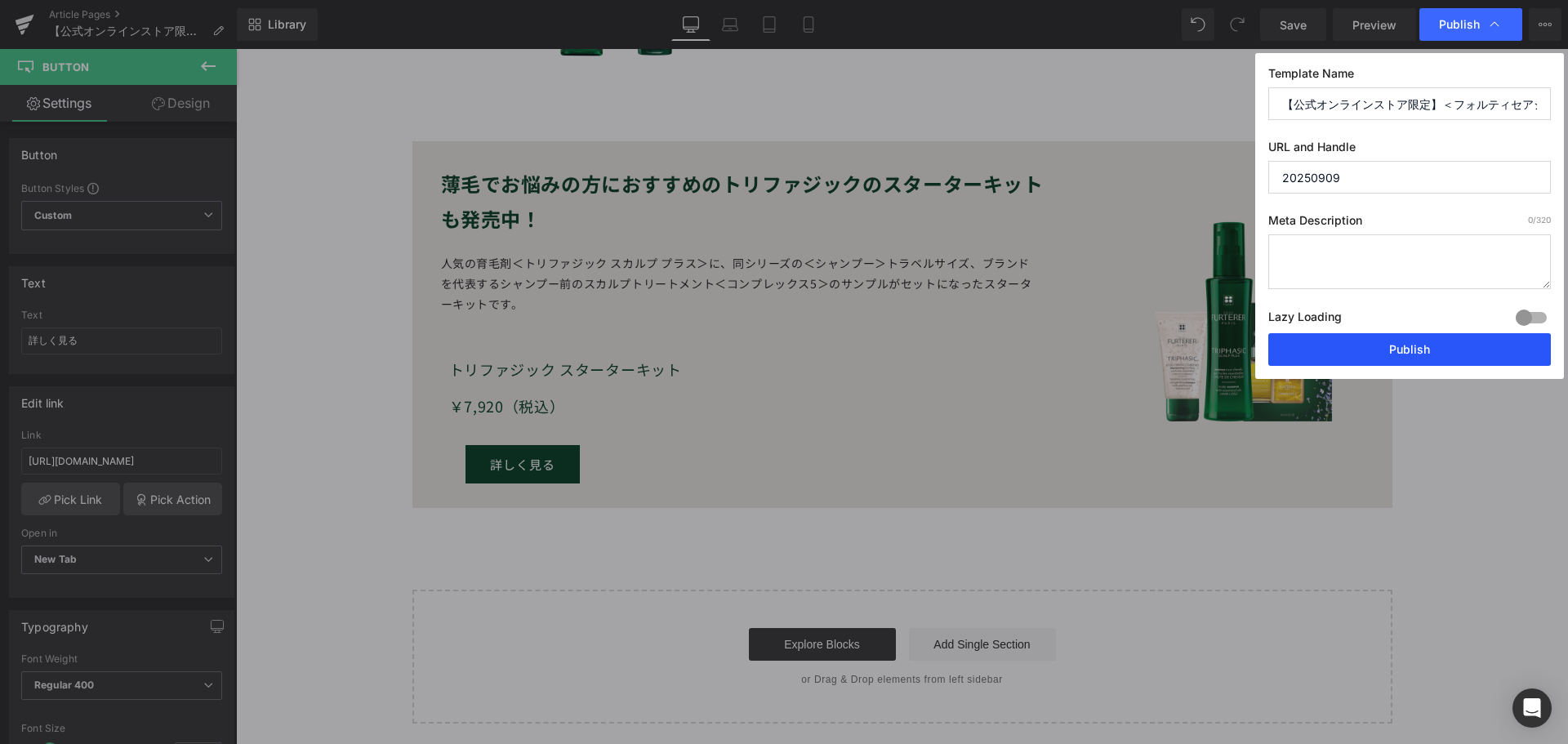
click at [1383, 348] on button "Publish" at bounding box center [1409, 349] width 283 height 33
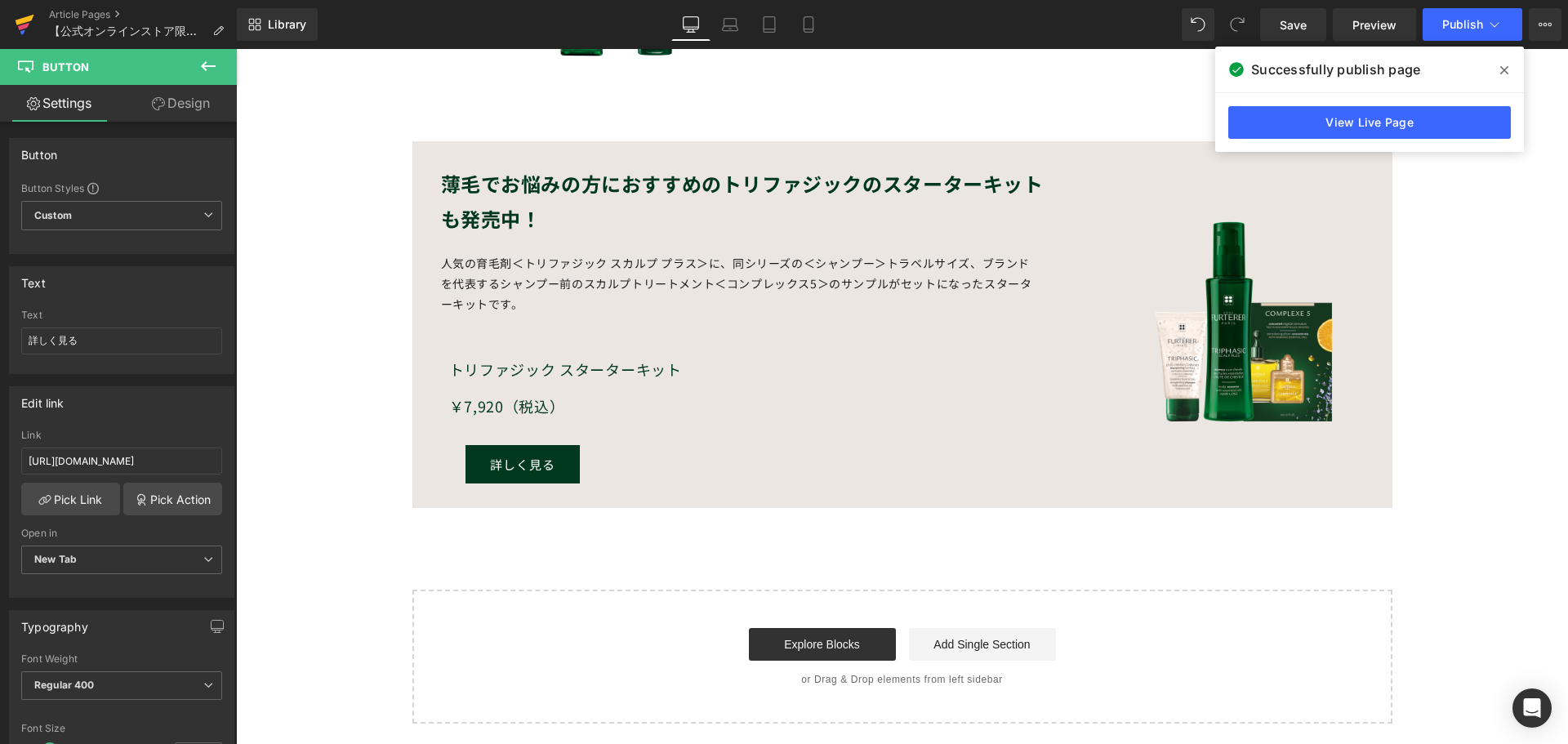
click at [25, 19] on icon at bounding box center [25, 19] width 19 height 11
